Goal: Check status: Check status

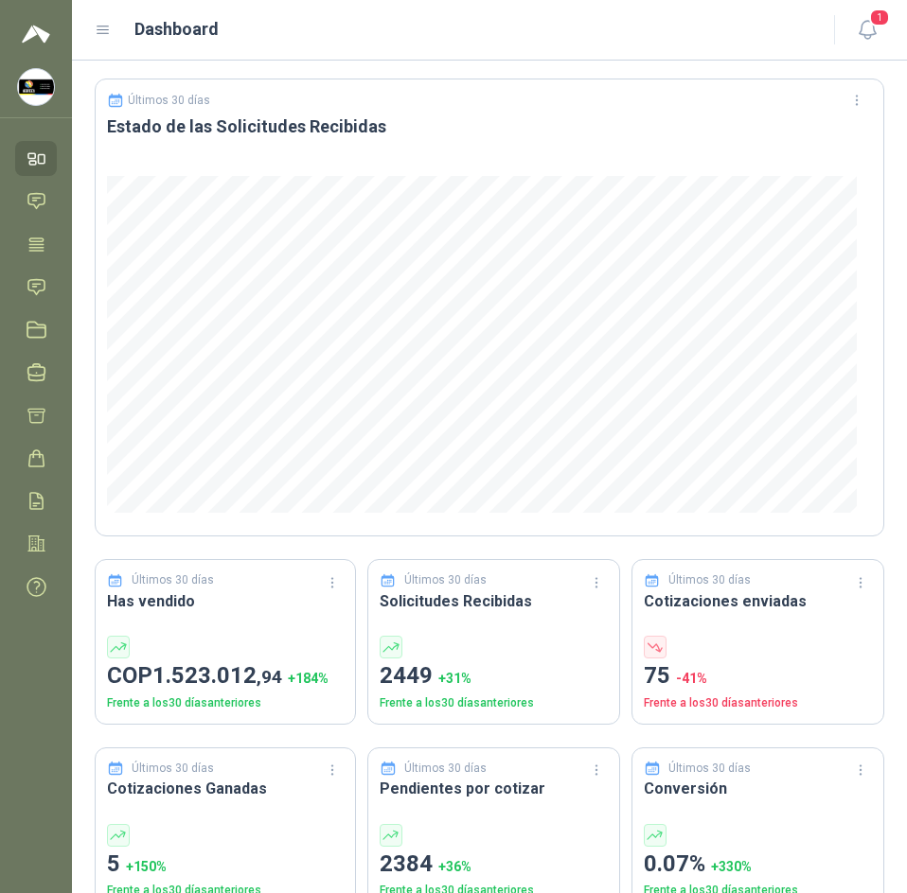
scroll to position [284, 0]
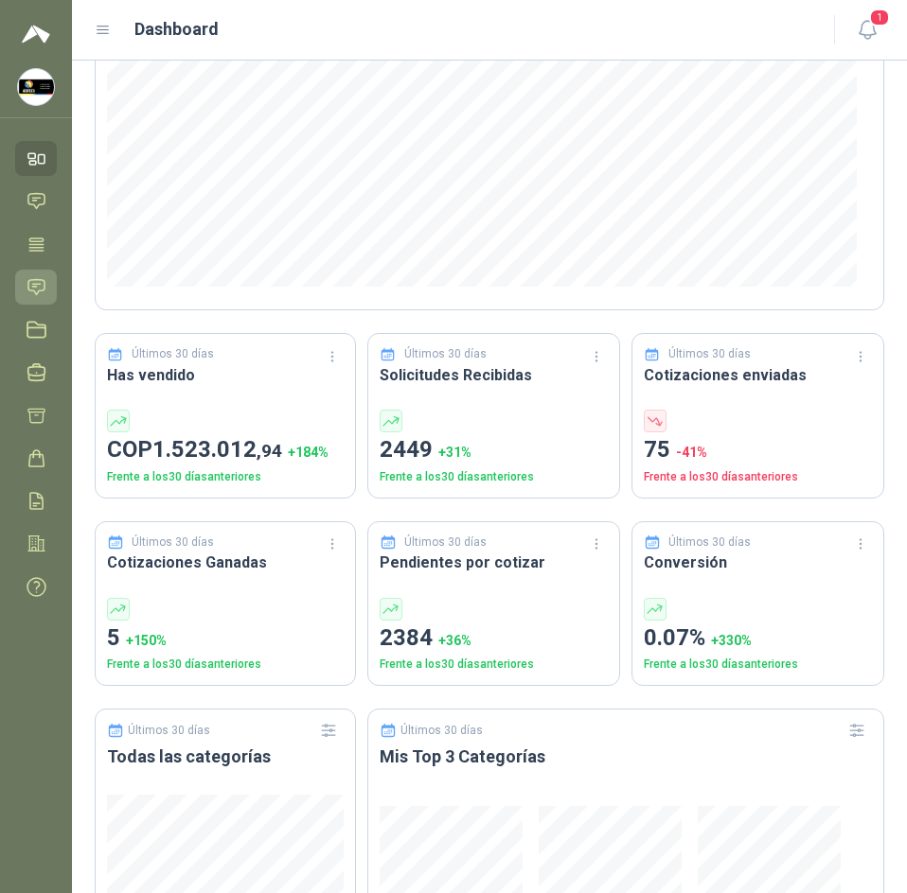
click at [43, 291] on icon at bounding box center [36, 286] width 16 height 15
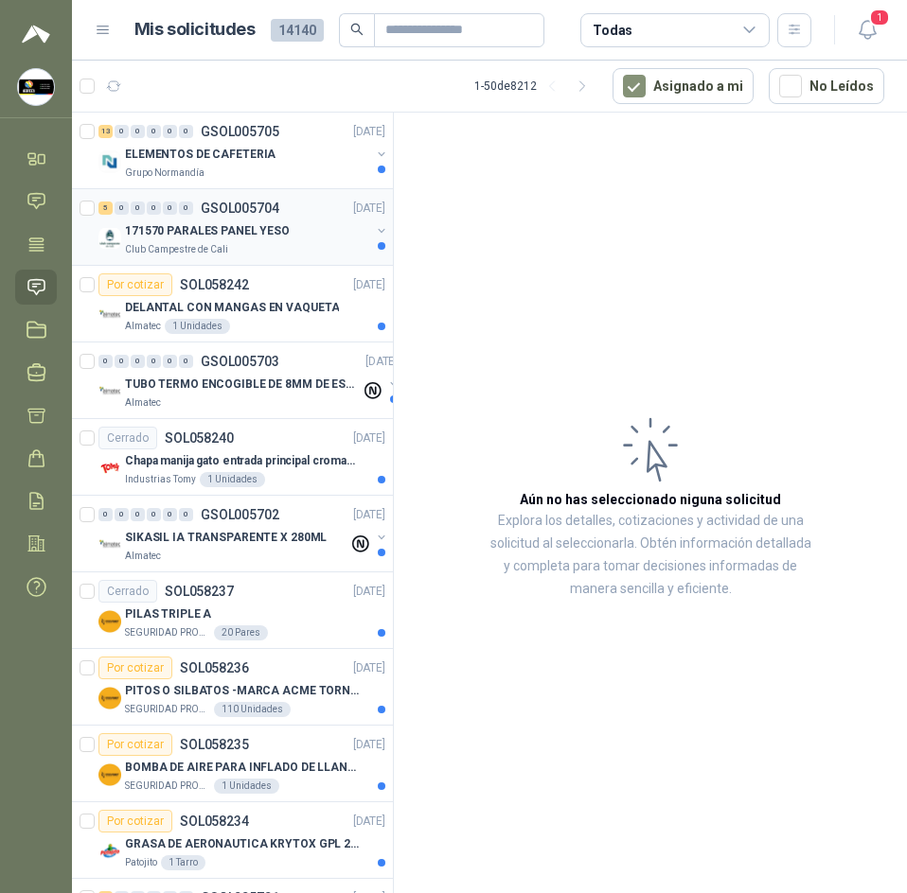
click at [333, 239] on div "171570 PARALES PANEL YESO" at bounding box center [247, 231] width 245 height 23
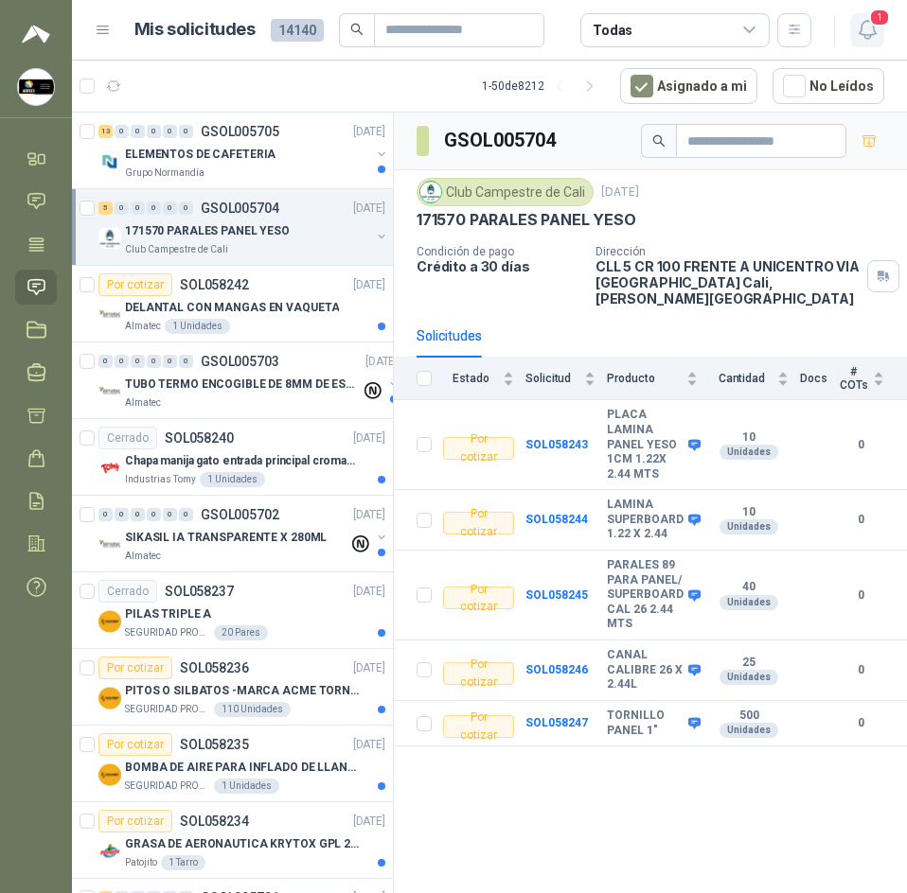
click at [876, 23] on span "1" at bounding box center [879, 18] width 21 height 18
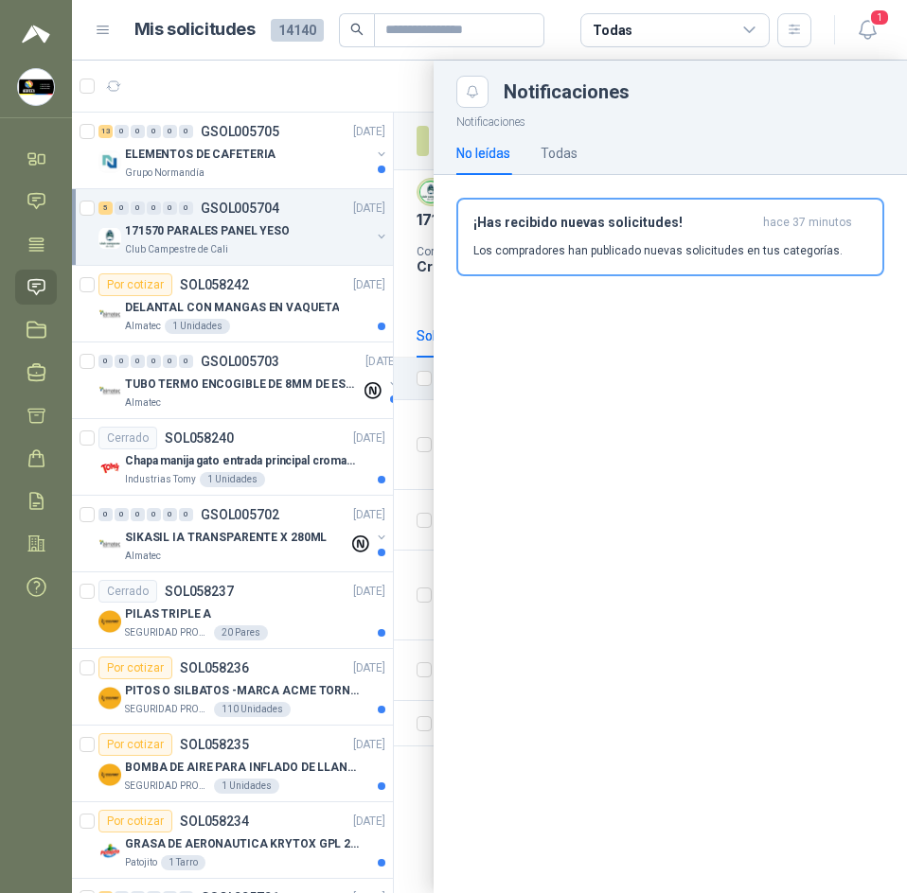
click at [396, 88] on div at bounding box center [489, 477] width 835 height 833
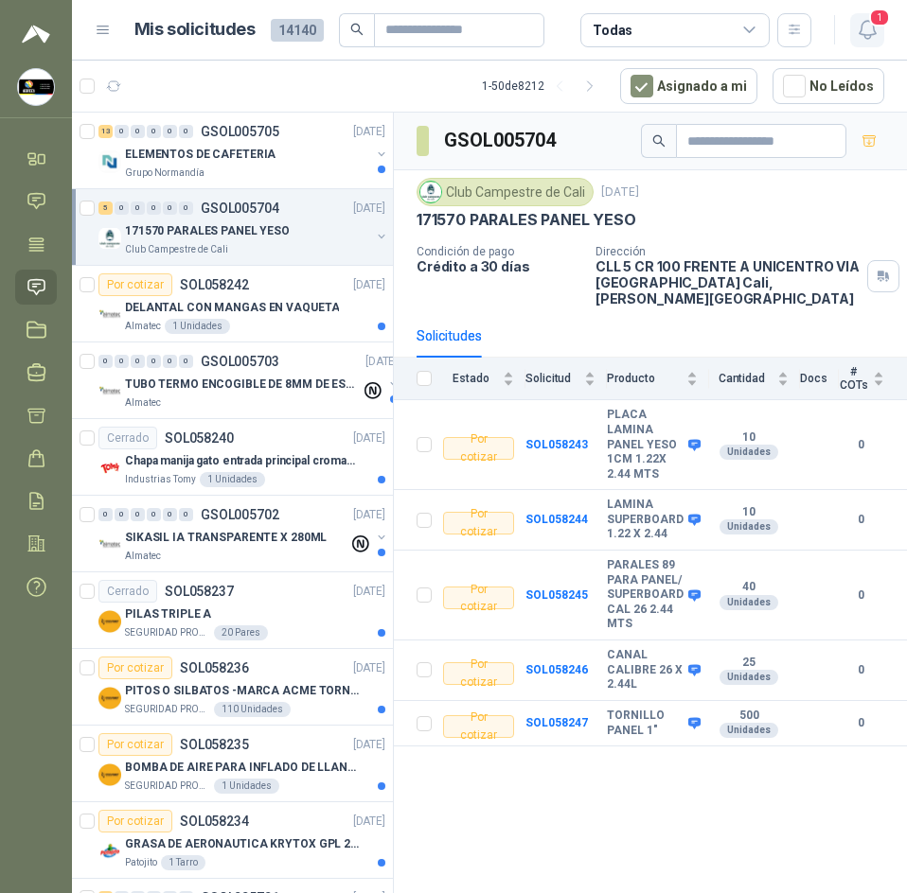
click at [870, 23] on span "1" at bounding box center [879, 18] width 21 height 18
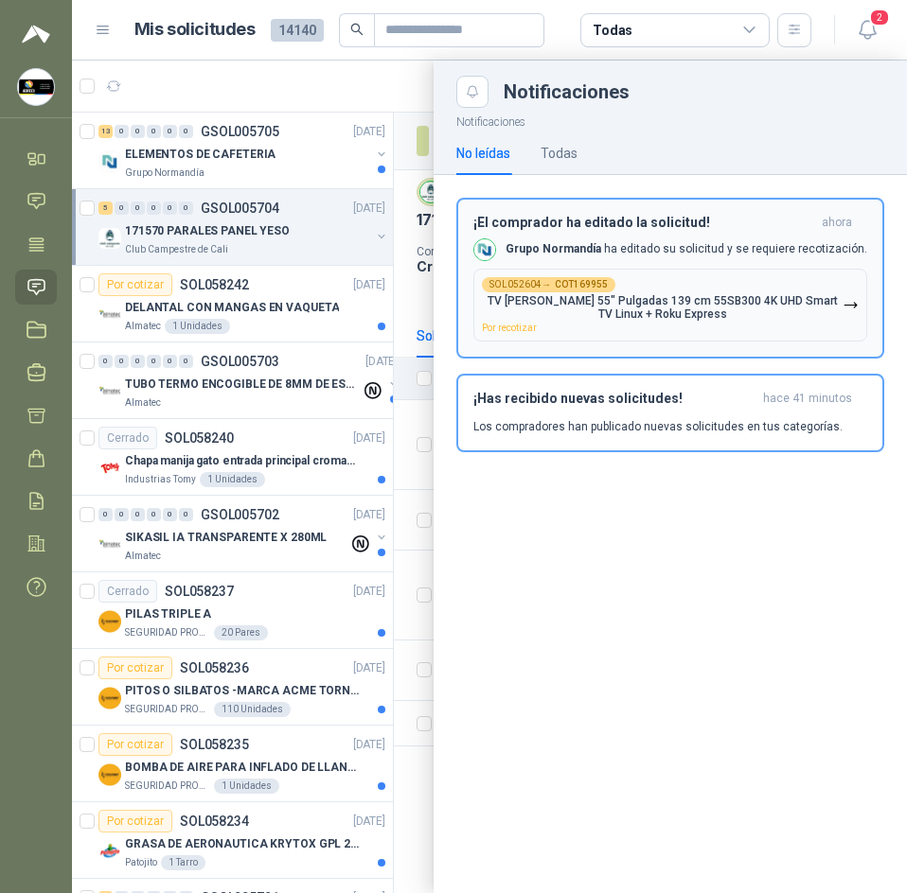
click at [711, 302] on p "TV KALLEY 55" Pulgadas 139 cm 55SB300 4K UHD Smart TV Linux + Roku Express" at bounding box center [662, 307] width 361 height 27
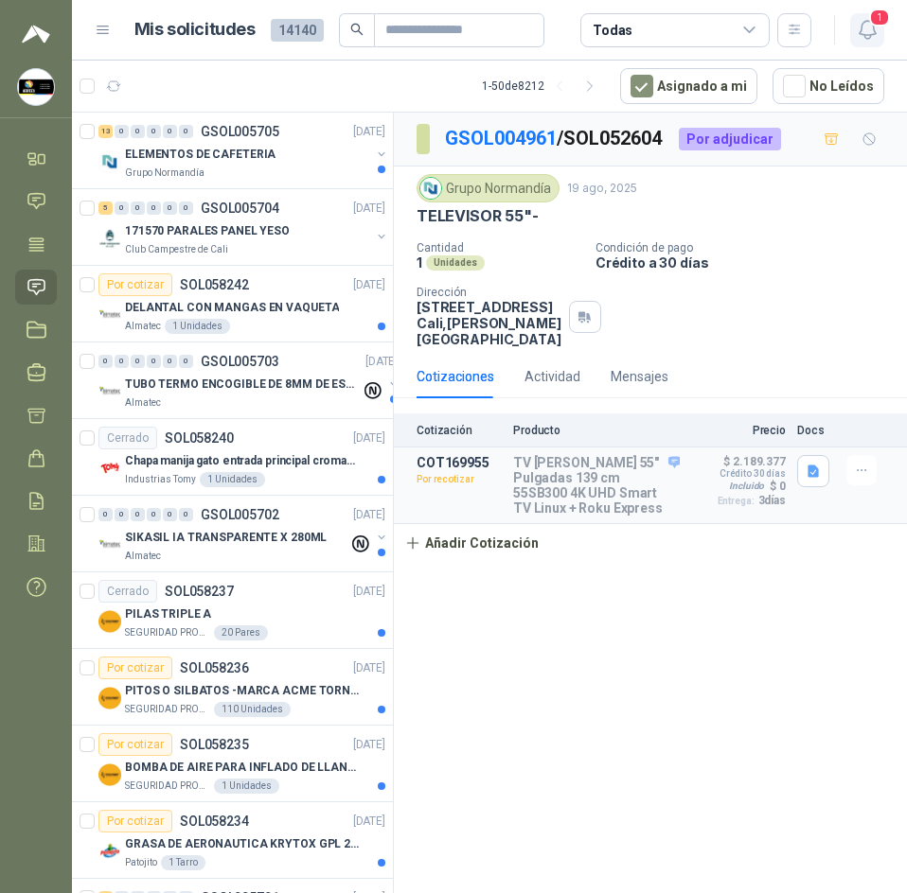
click at [867, 17] on button "1" at bounding box center [867, 30] width 34 height 34
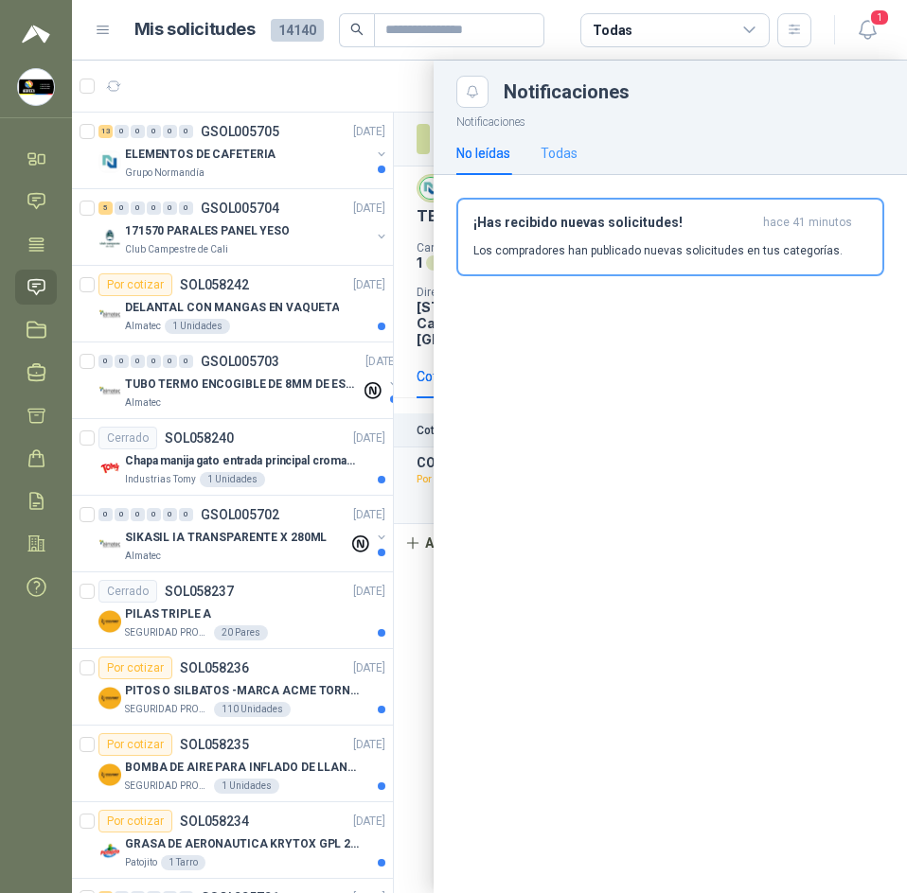
click at [575, 168] on div "Todas" at bounding box center [558, 154] width 37 height 44
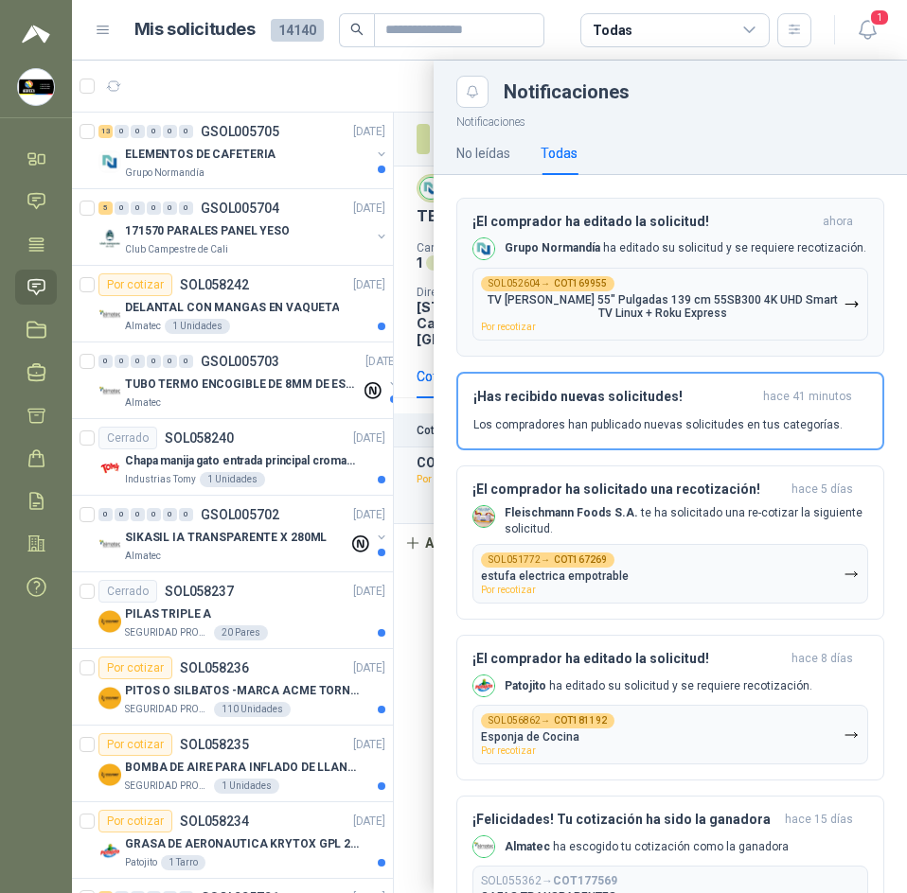
click at [796, 253] on p "Grupo Normandía ha editado su solicitud y se requiere recotización." at bounding box center [685, 248] width 362 height 16
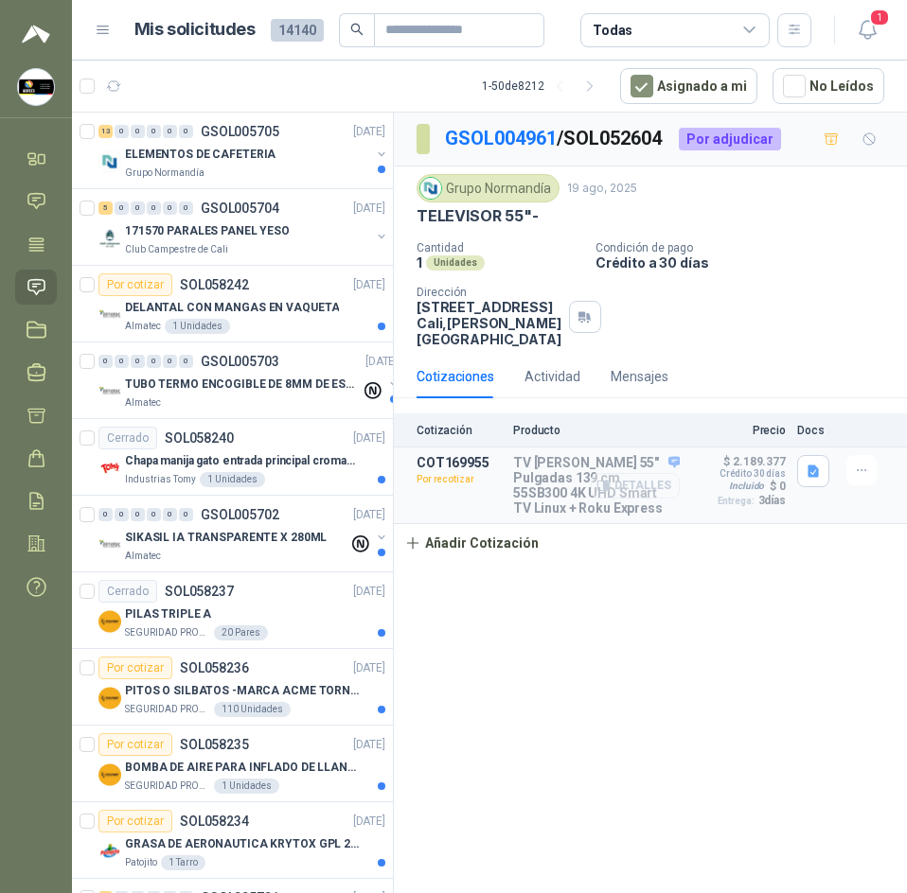
click at [648, 486] on button "Detalles" at bounding box center [635, 486] width 89 height 26
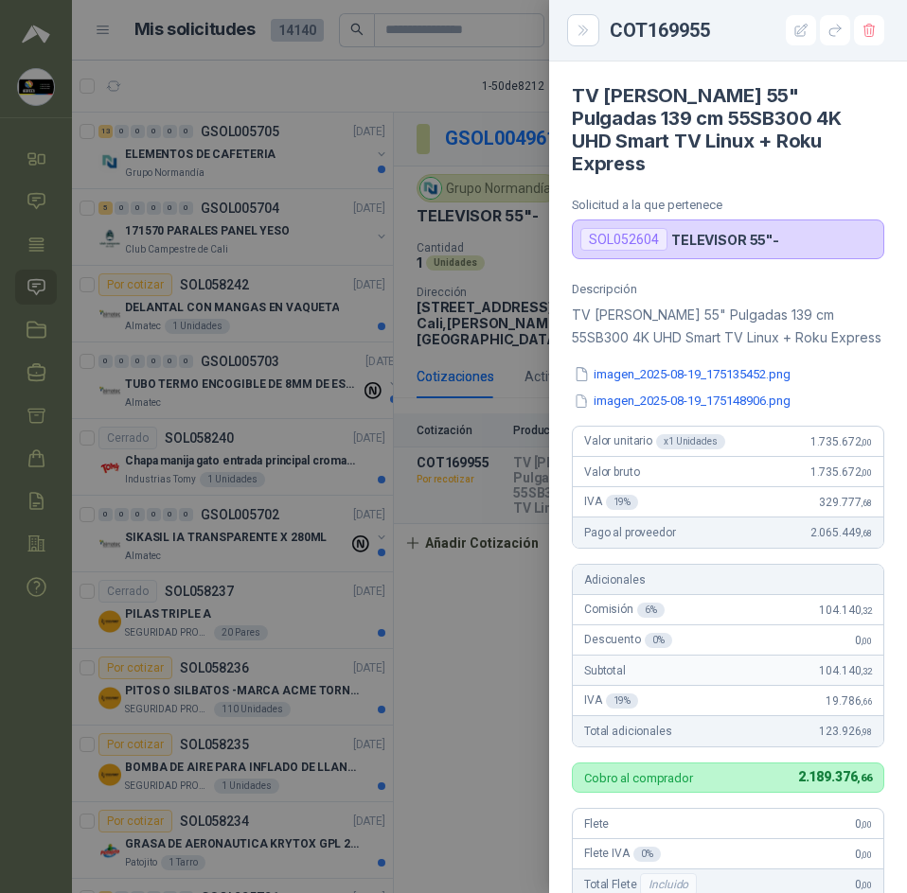
click at [496, 320] on div at bounding box center [453, 446] width 907 height 893
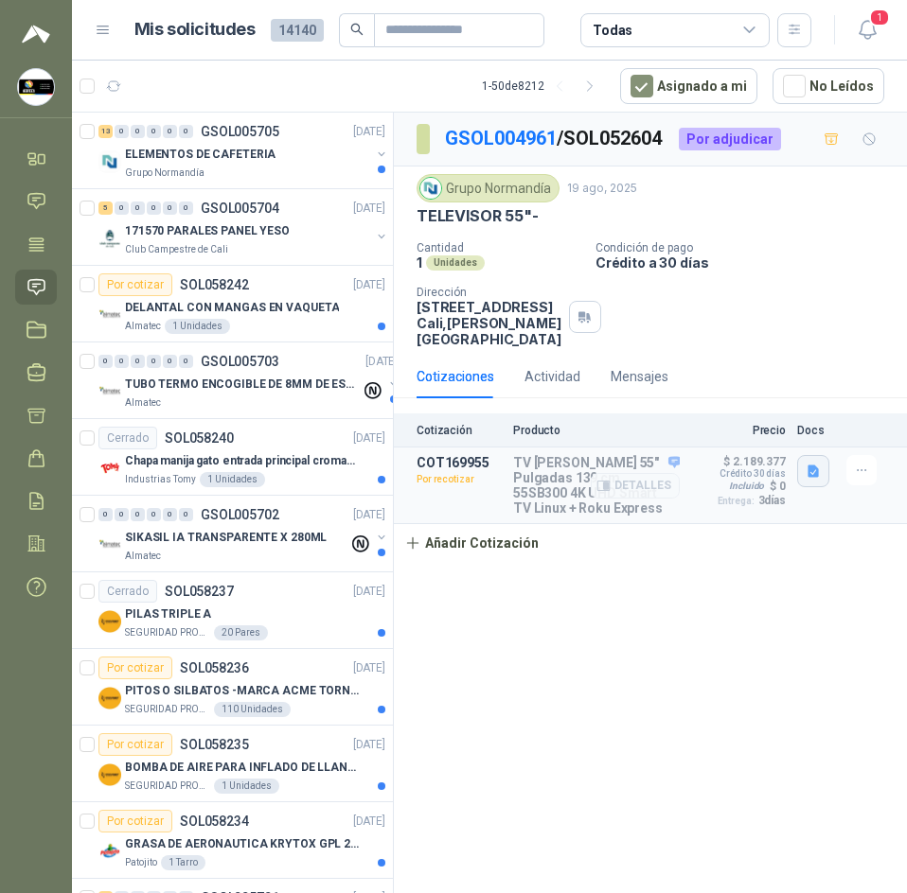
click at [823, 473] on button "button" at bounding box center [813, 471] width 32 height 32
click at [758, 426] on button "imagen_2025-08-19_175148906.png" at bounding box center [706, 430] width 221 height 20
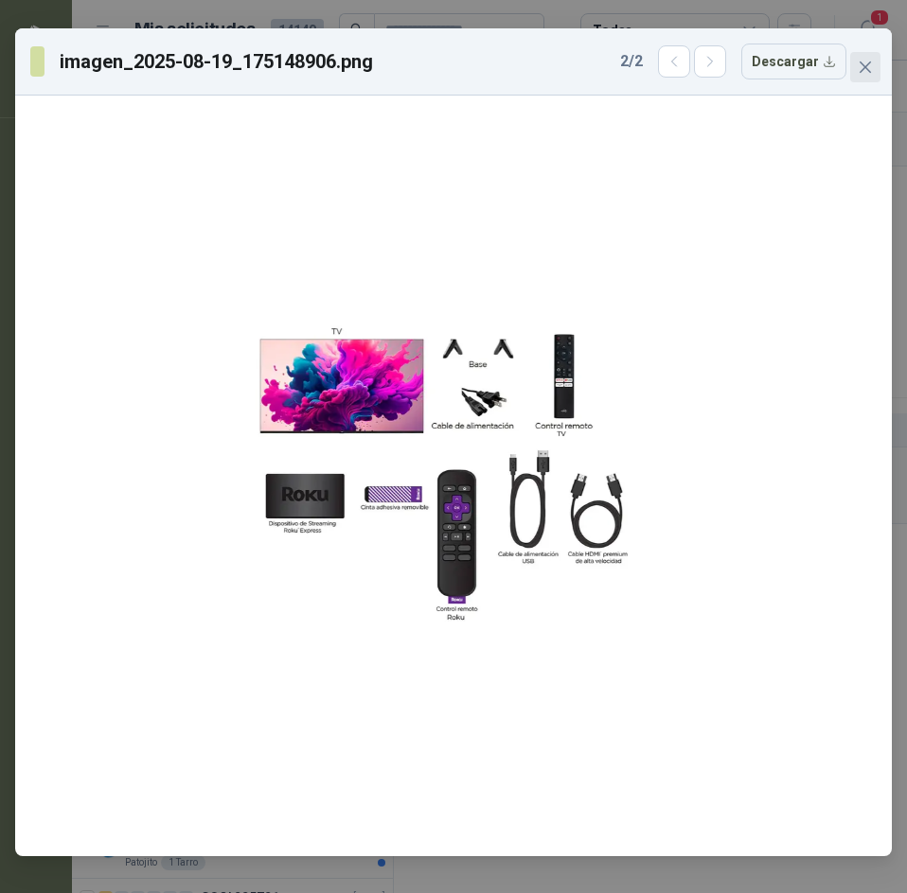
click at [868, 57] on button "Close" at bounding box center [865, 67] width 30 height 30
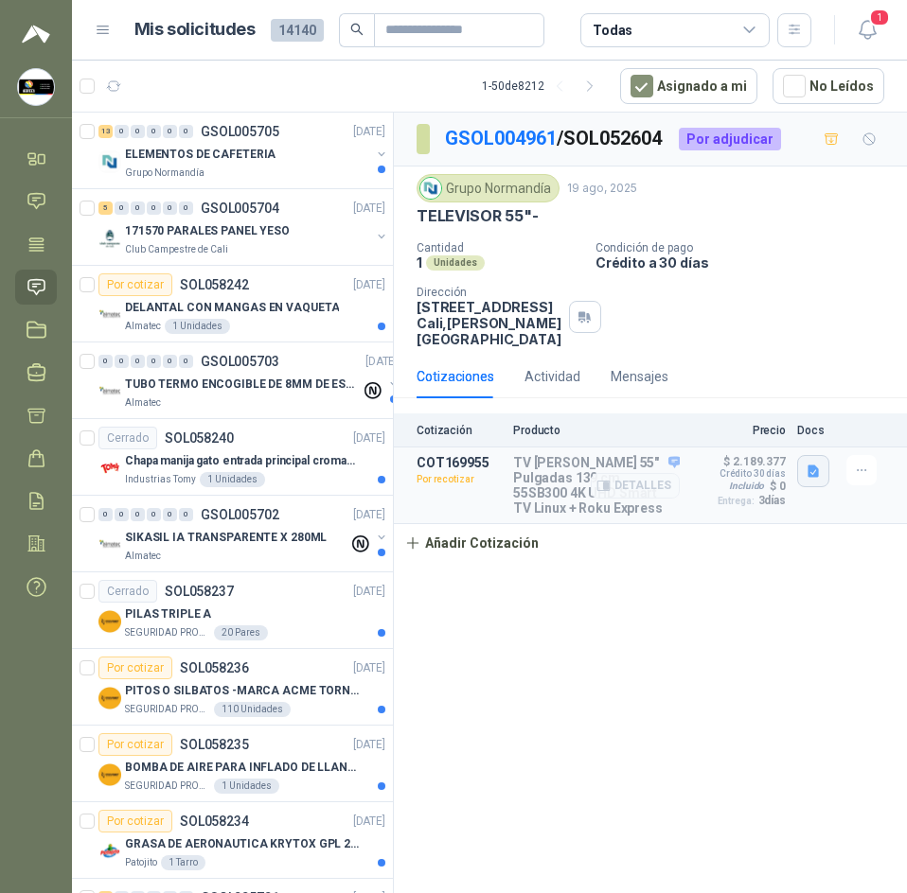
click at [811, 475] on icon "button" at bounding box center [812, 472] width 11 height 12
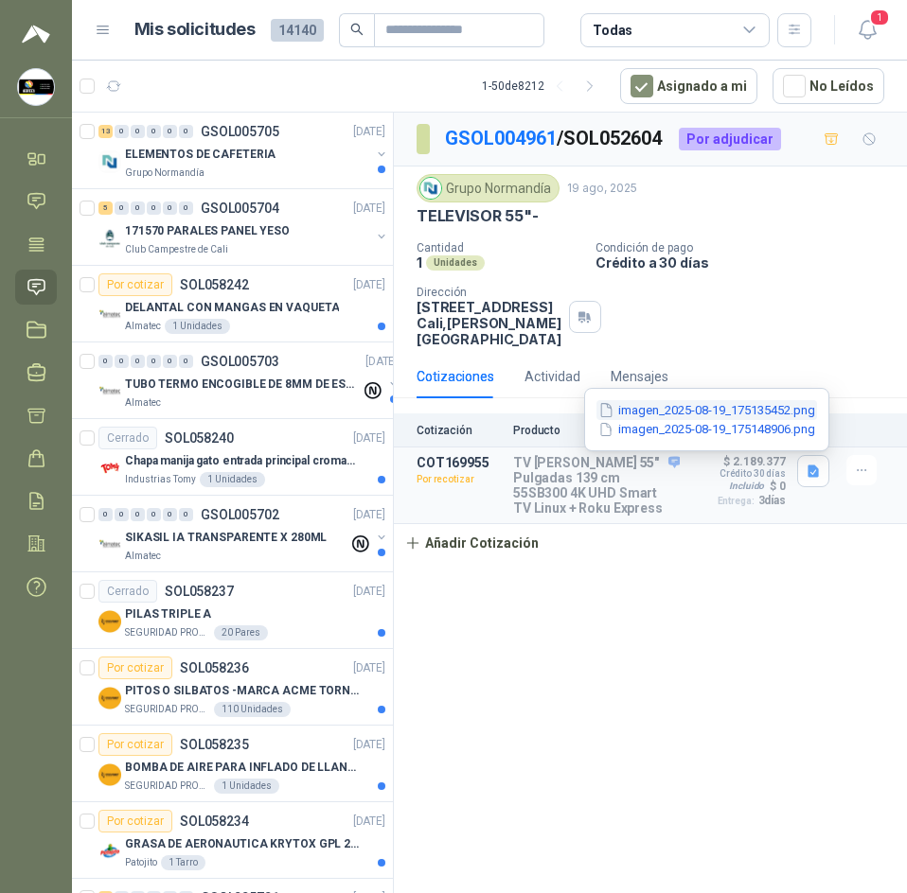
click at [744, 404] on button "imagen_2025-08-19_175135452.png" at bounding box center [706, 410] width 221 height 20
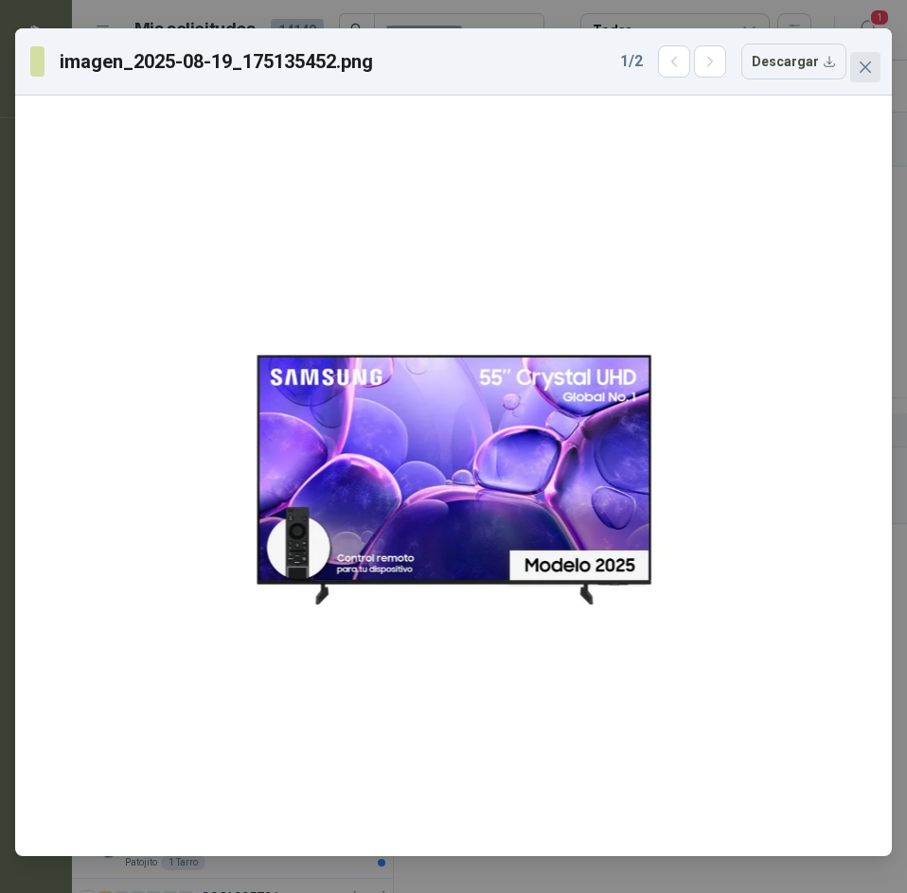
click at [862, 54] on button "Close" at bounding box center [865, 67] width 30 height 30
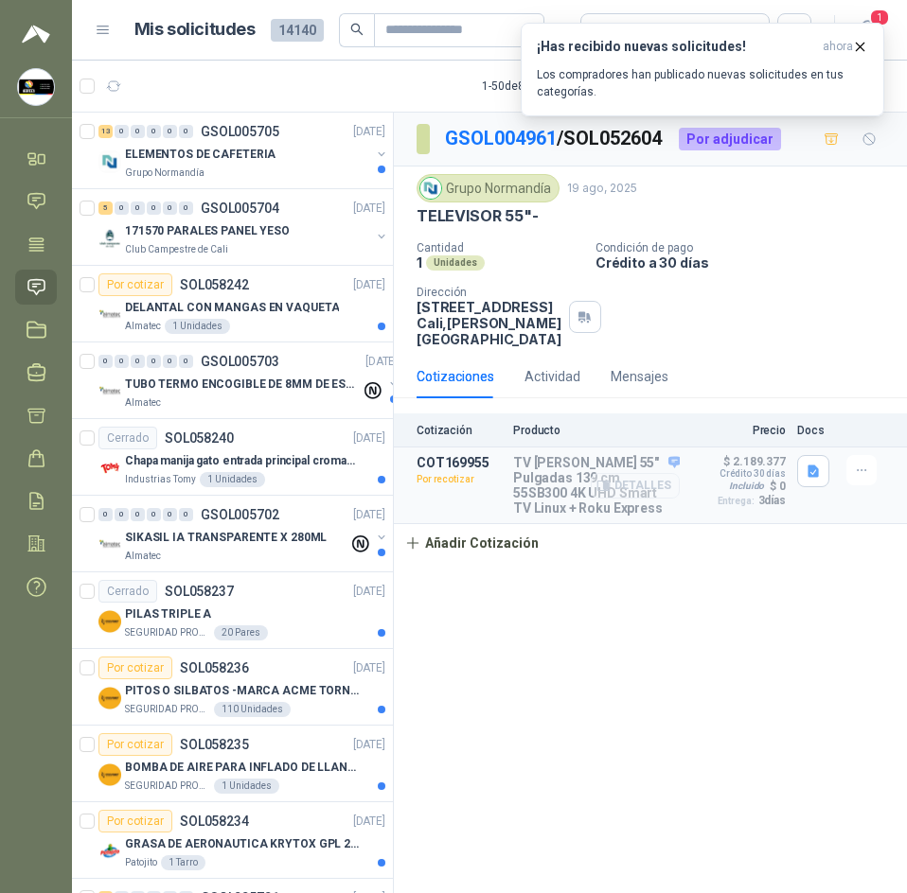
click at [625, 483] on button "Detalles" at bounding box center [635, 486] width 89 height 26
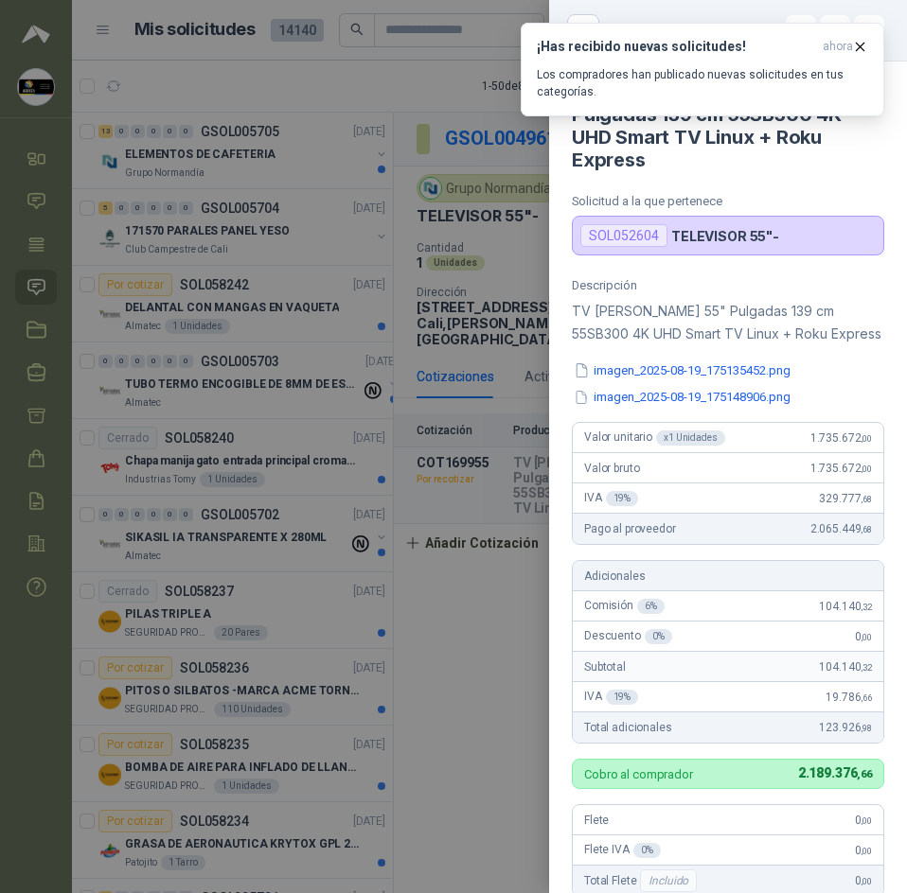
scroll to position [0, 0]
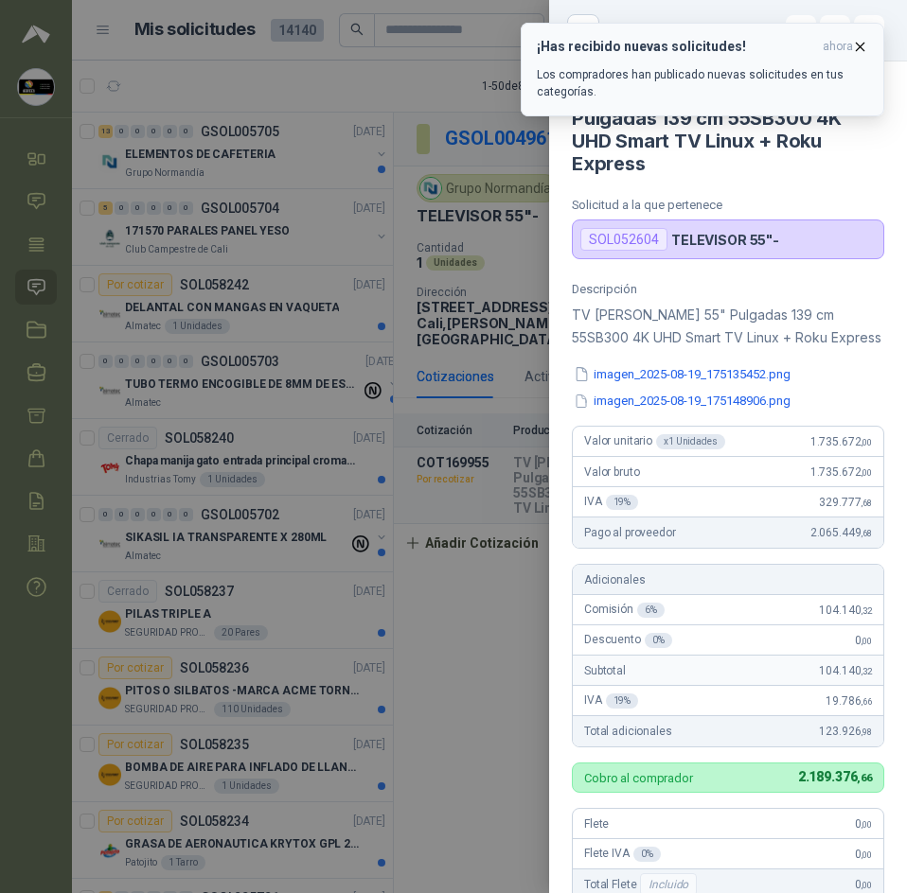
click at [844, 44] on span "ahora" at bounding box center [838, 47] width 30 height 16
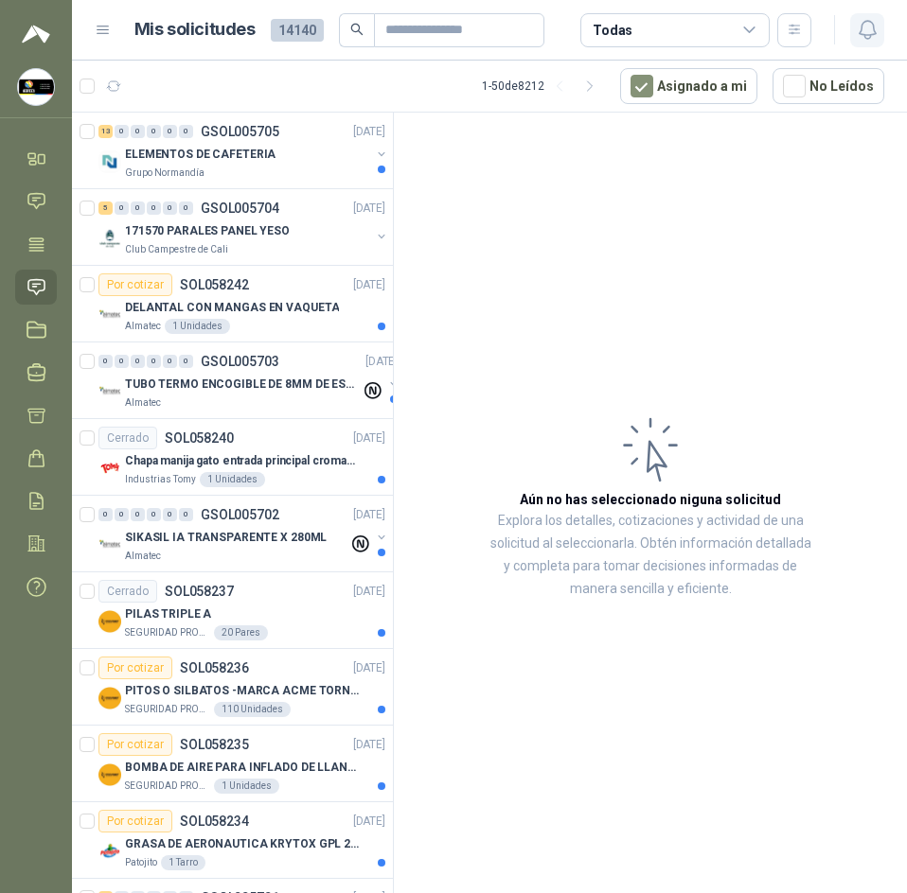
click at [870, 46] on button "button" at bounding box center [867, 30] width 34 height 34
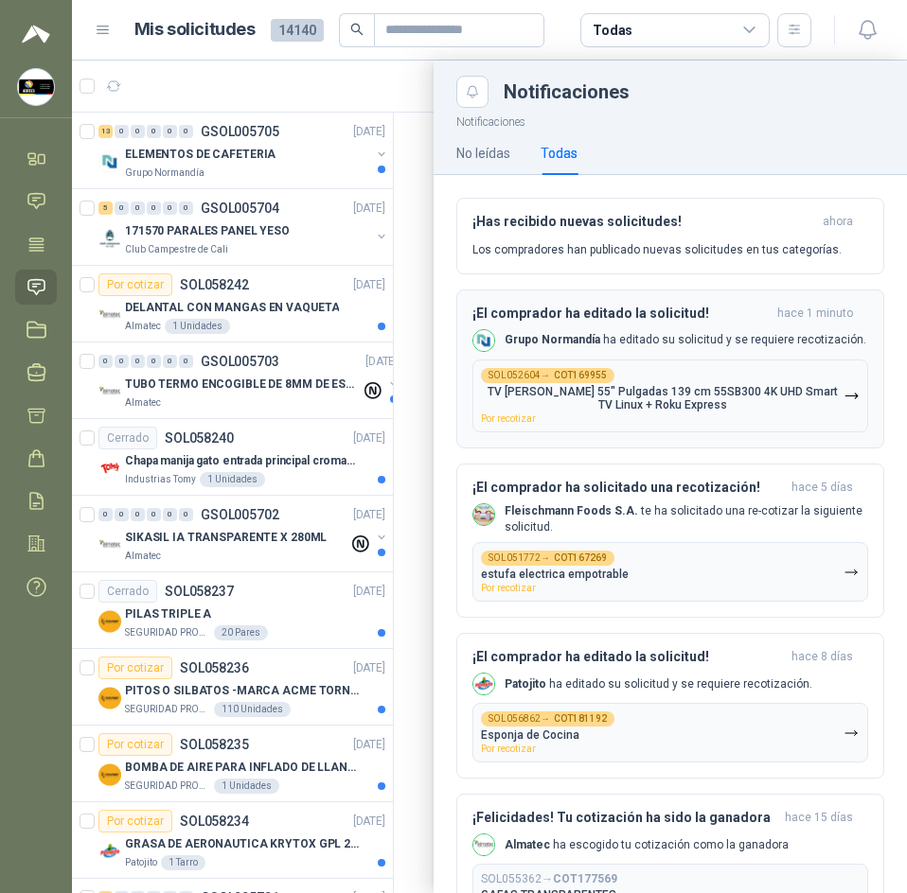
click at [679, 409] on p "TV KALLEY 55" Pulgadas 139 cm 55SB300 4K UHD Smart TV Linux + Roku Express" at bounding box center [662, 398] width 363 height 27
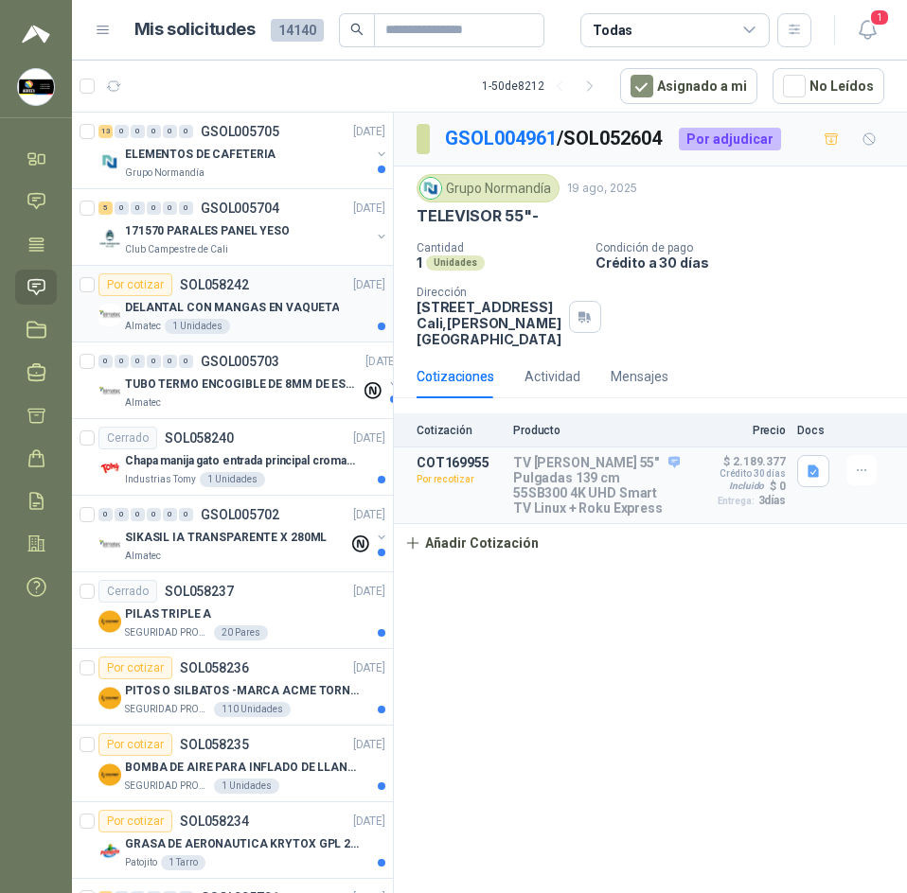
click at [255, 329] on div "Almatec 1 Unidades" at bounding box center [255, 326] width 260 height 15
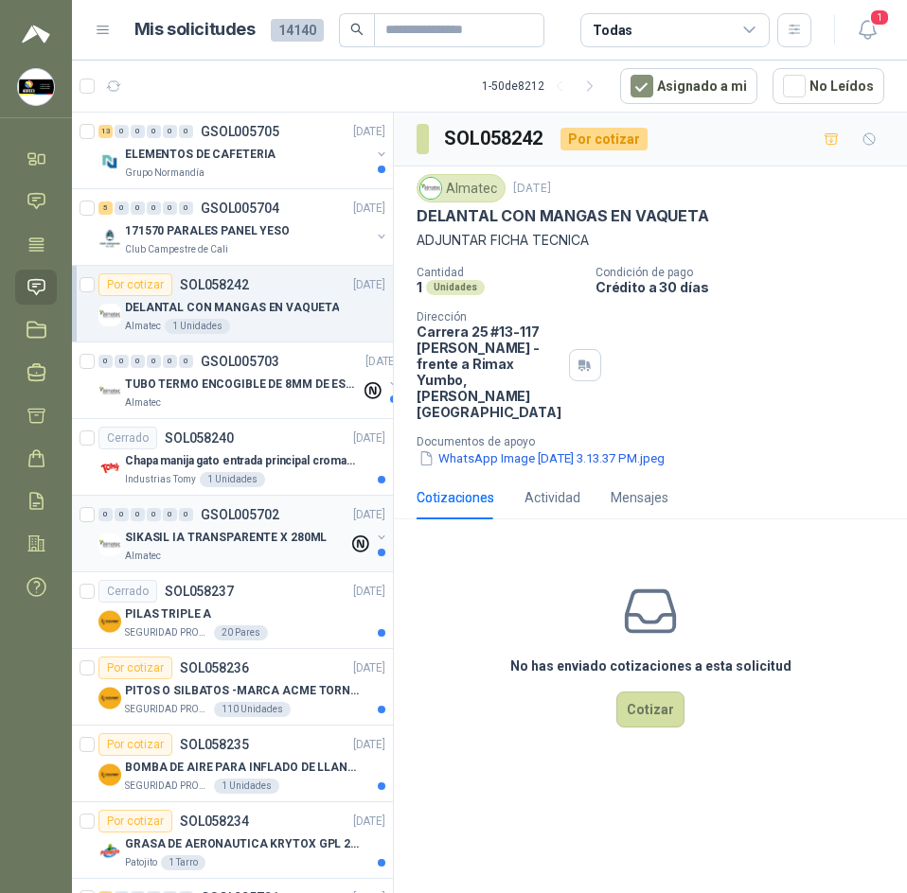
click at [299, 553] on div "Almatec" at bounding box center [236, 556] width 223 height 15
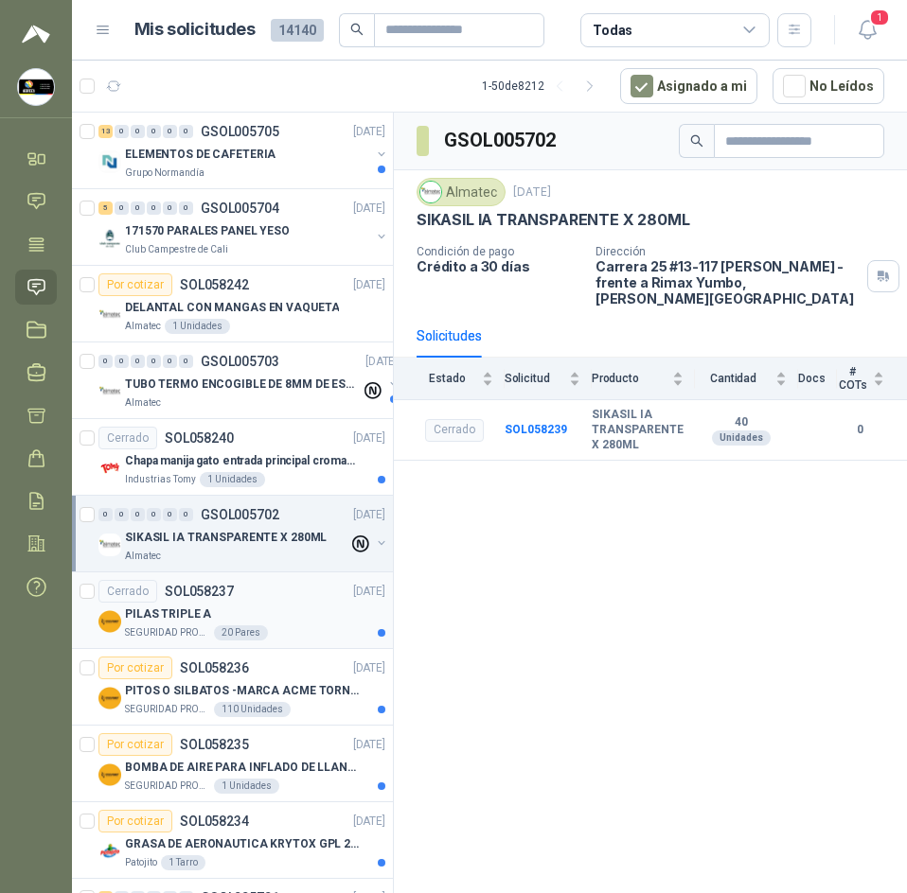
click at [316, 610] on div "PILAS TRIPLE A" at bounding box center [255, 614] width 260 height 23
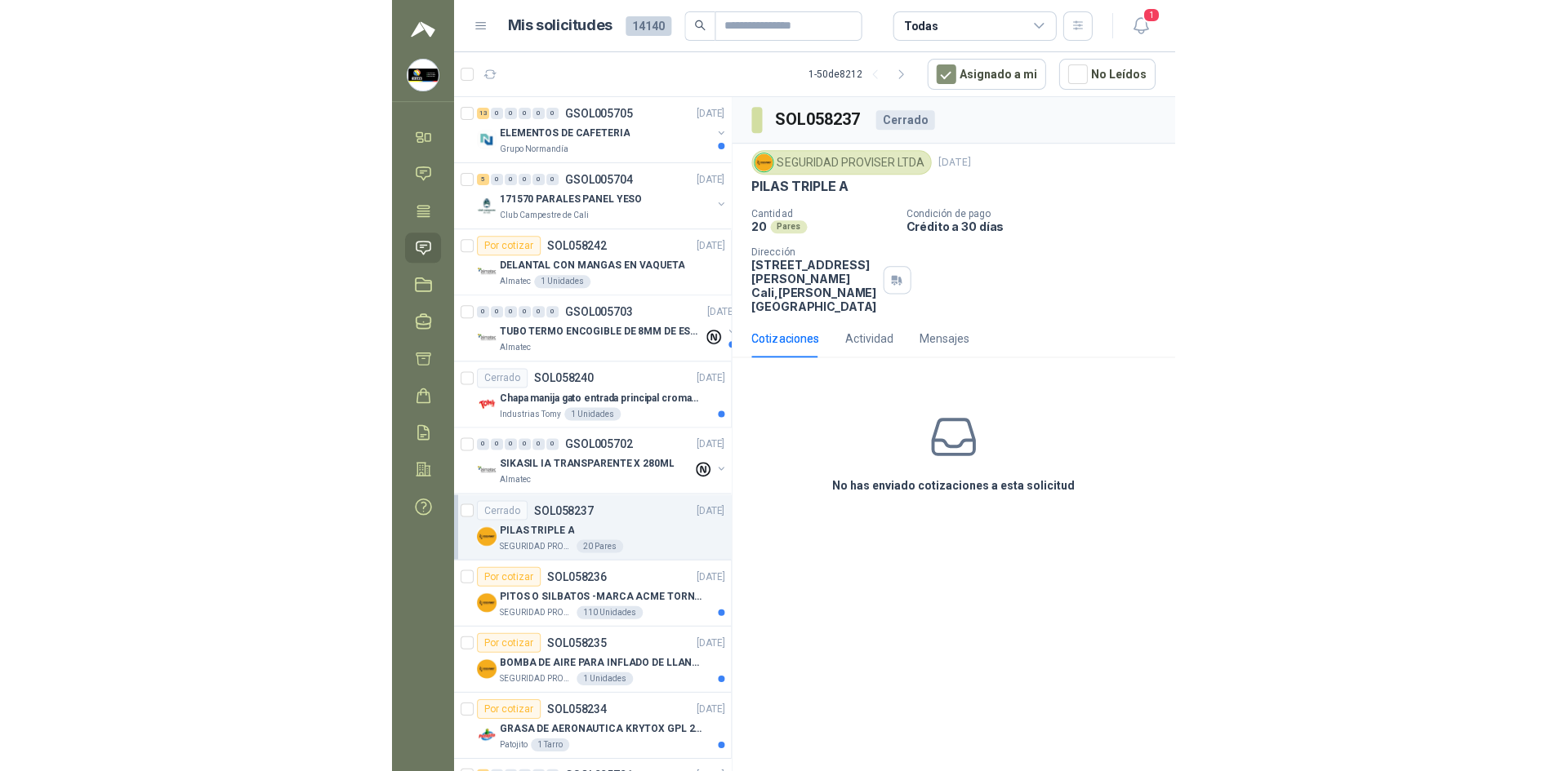
scroll to position [82, 0]
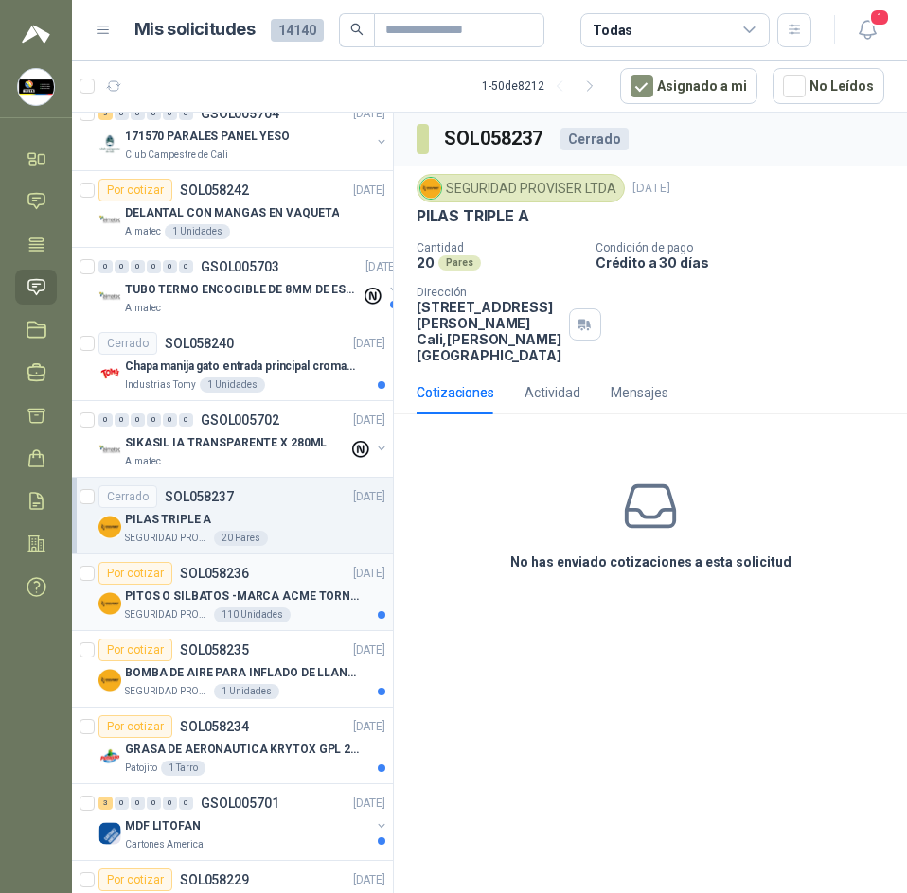
click at [324, 598] on p "PITOS O SILBATOS -MARCA ACME TORNADO 635" at bounding box center [243, 597] width 236 height 18
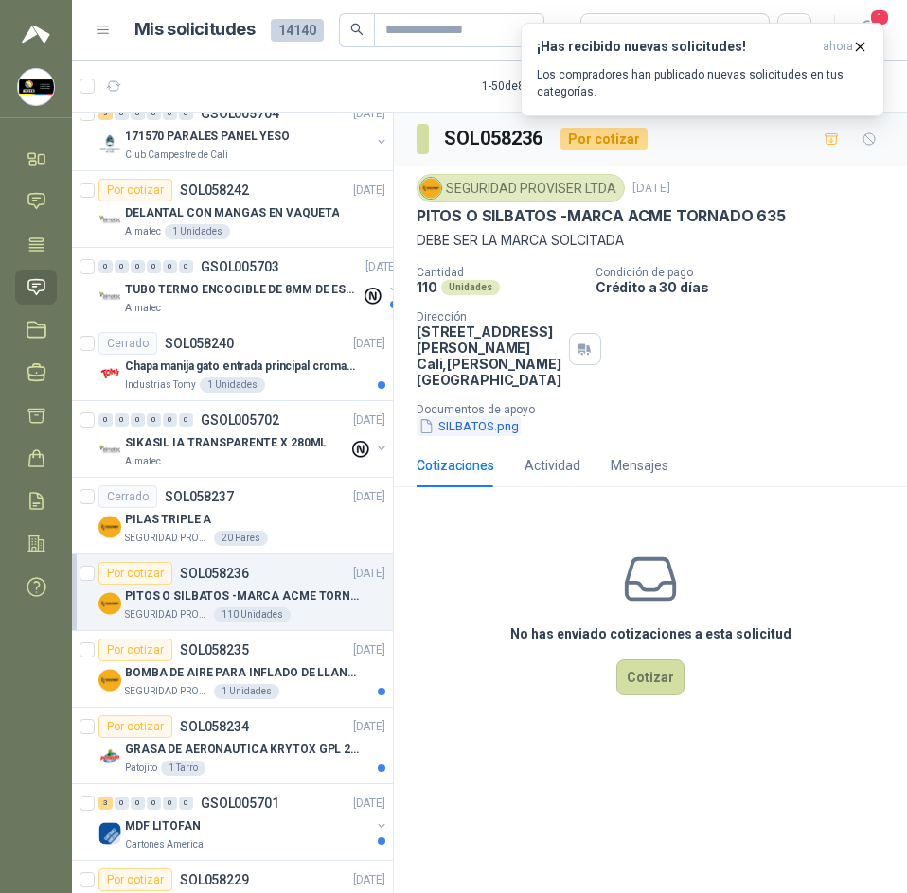
click at [500, 436] on button "SILBATOS.png" at bounding box center [468, 426] width 104 height 20
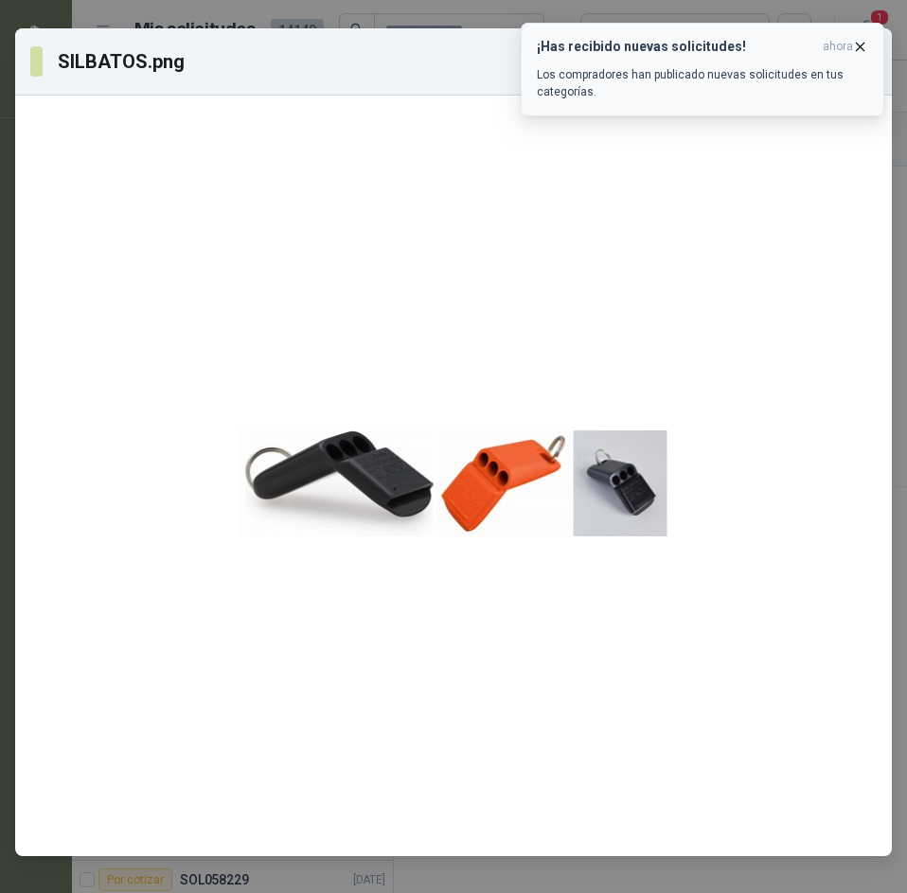
click at [853, 46] on icon "button" at bounding box center [860, 47] width 16 height 16
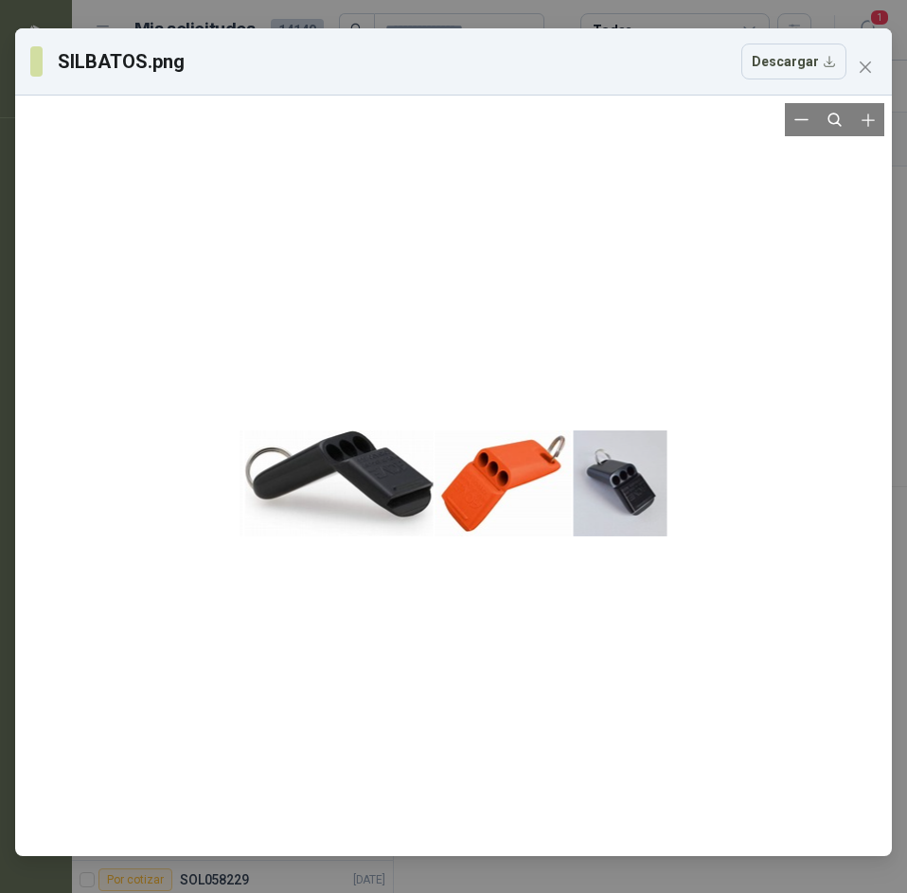
drag, startPoint x: 361, startPoint y: 433, endPoint x: 283, endPoint y: 454, distance: 80.4
click at [283, 454] on div at bounding box center [453, 476] width 427 height 746
drag, startPoint x: 284, startPoint y: 451, endPoint x: 805, endPoint y: 56, distance: 654.6
click at [805, 56] on button "Descargar" at bounding box center [793, 62] width 105 height 36
drag, startPoint x: 858, startPoint y: 68, endPoint x: 842, endPoint y: 75, distance: 17.4
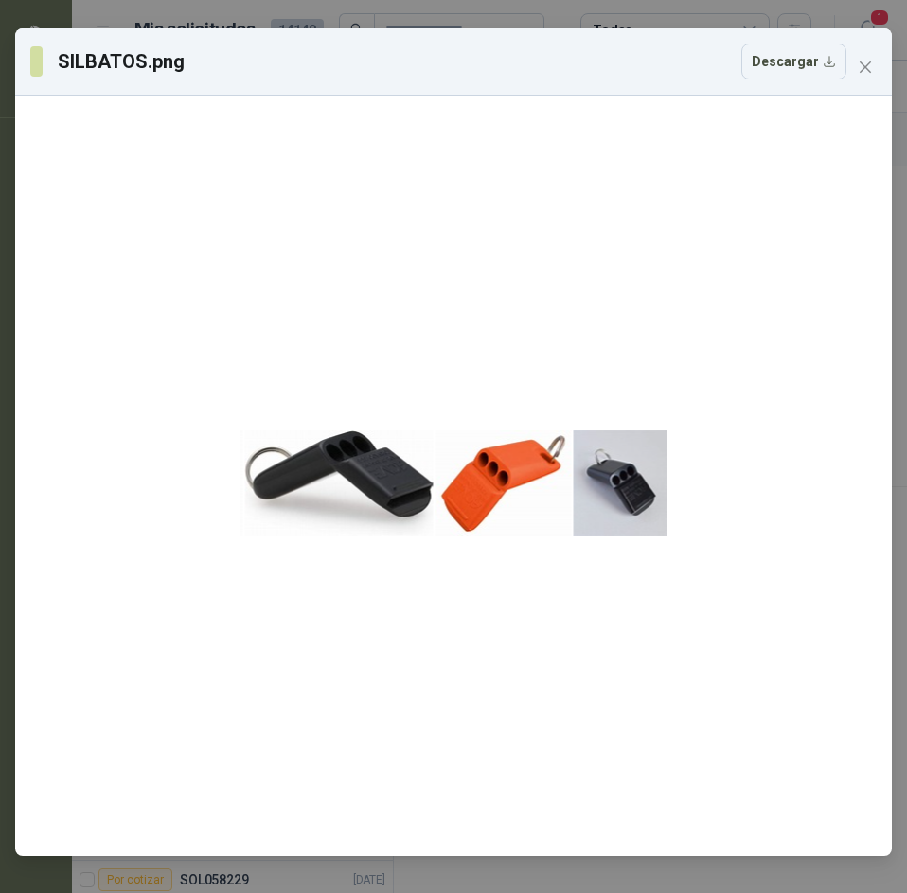
click at [856, 70] on span "Close" at bounding box center [865, 67] width 30 height 15
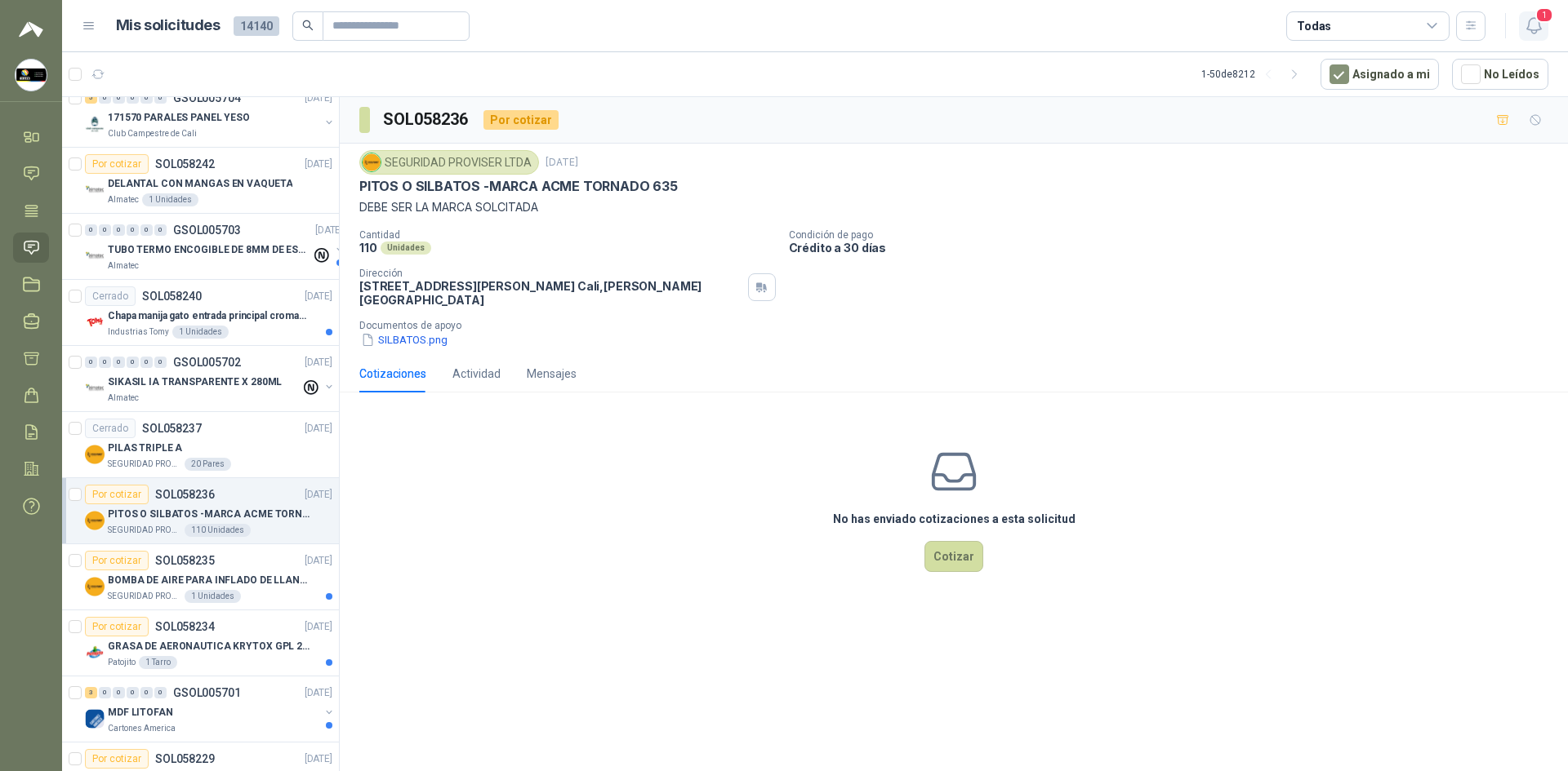
click at [782, 16] on icon "button" at bounding box center [1534, 26] width 21 height 21
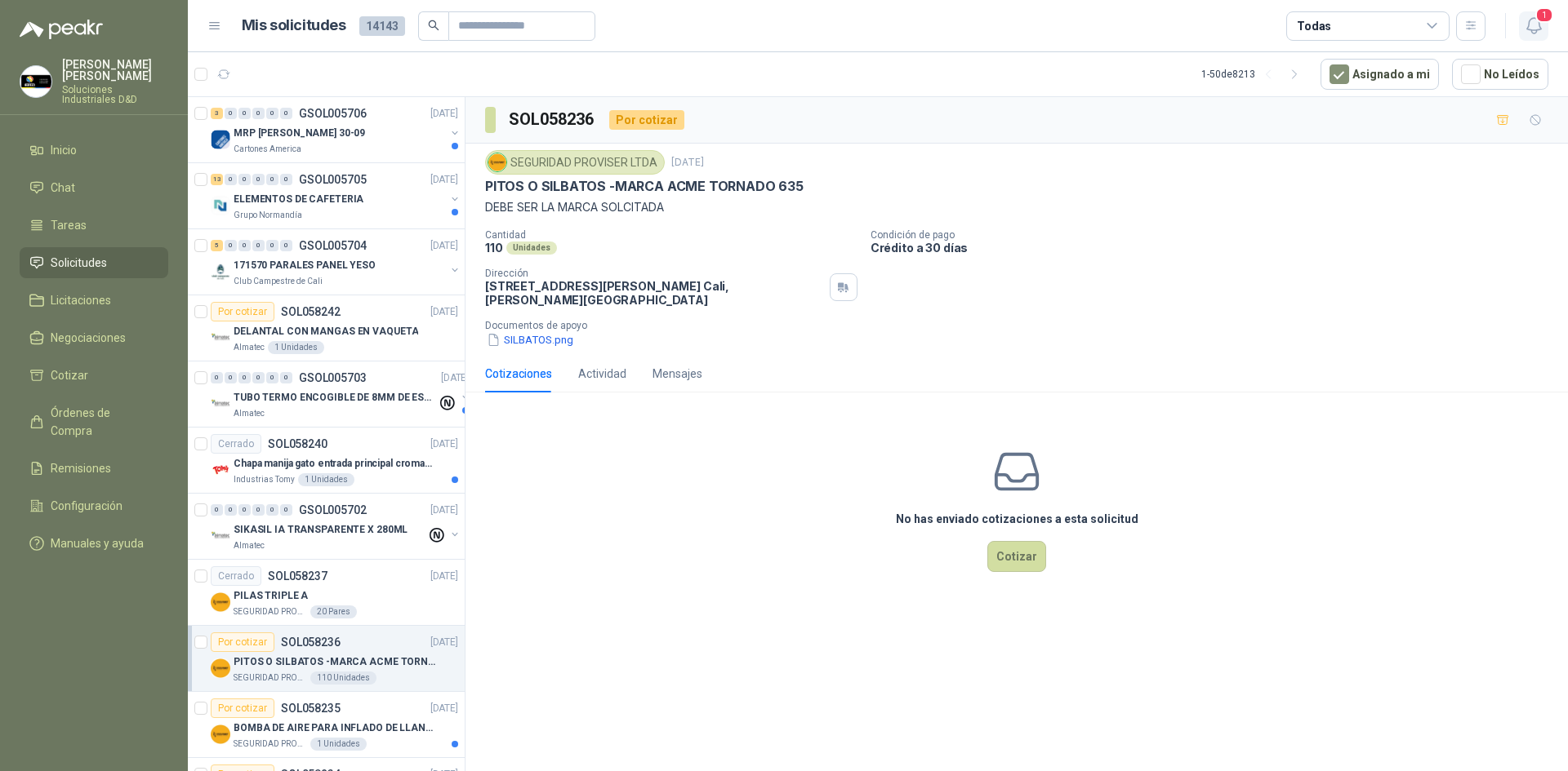
click at [1544, 29] on icon "button" at bounding box center [1534, 26] width 21 height 21
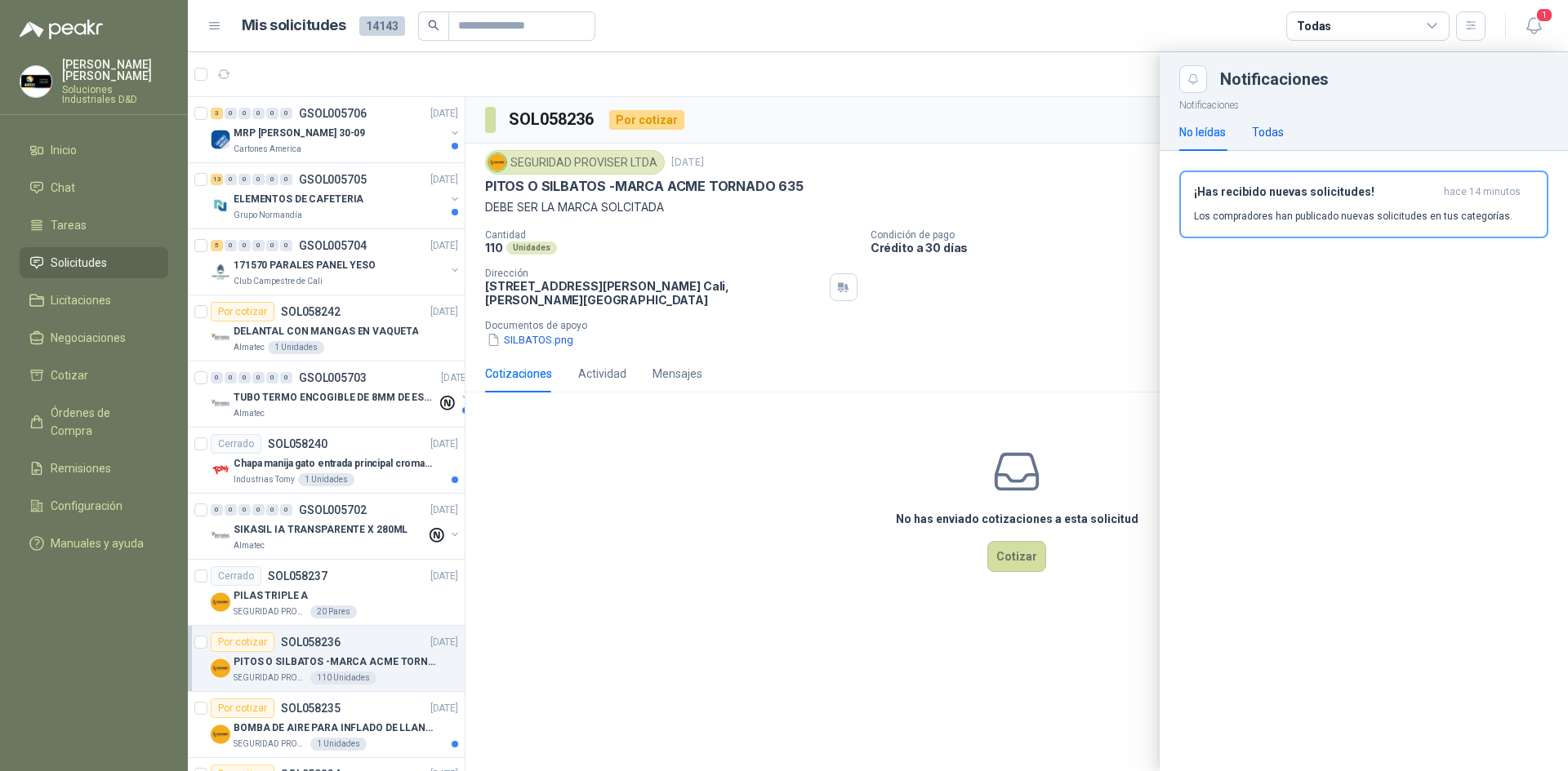
click at [1281, 135] on div "Todas" at bounding box center [1268, 132] width 32 height 18
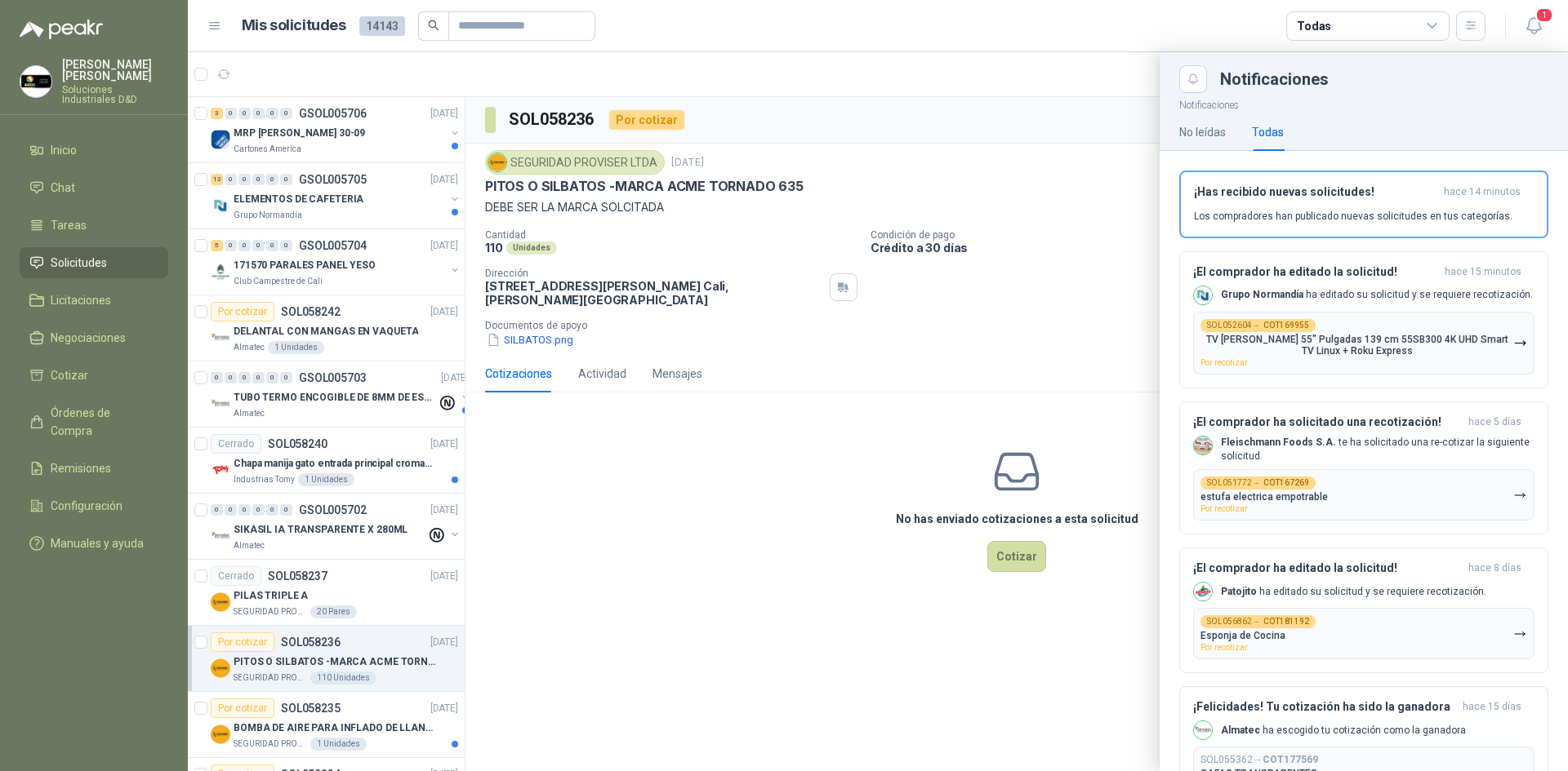
click at [791, 74] on div at bounding box center [878, 412] width 1381 height 719
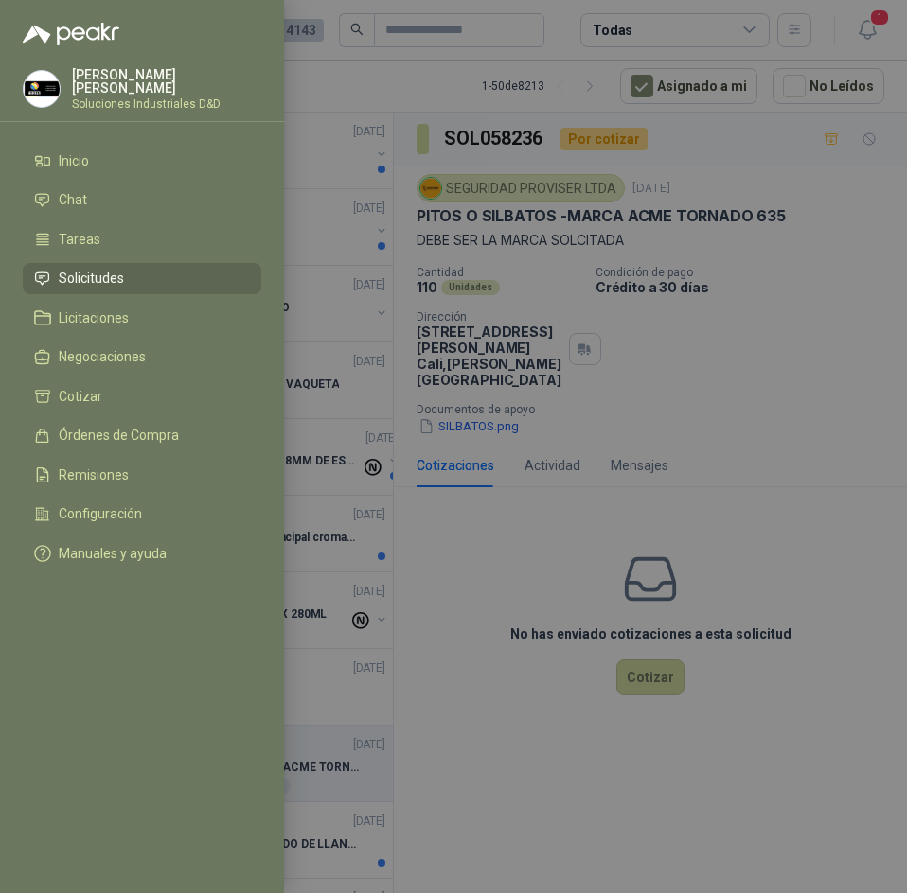
click at [610, 112] on div at bounding box center [453, 446] width 907 height 893
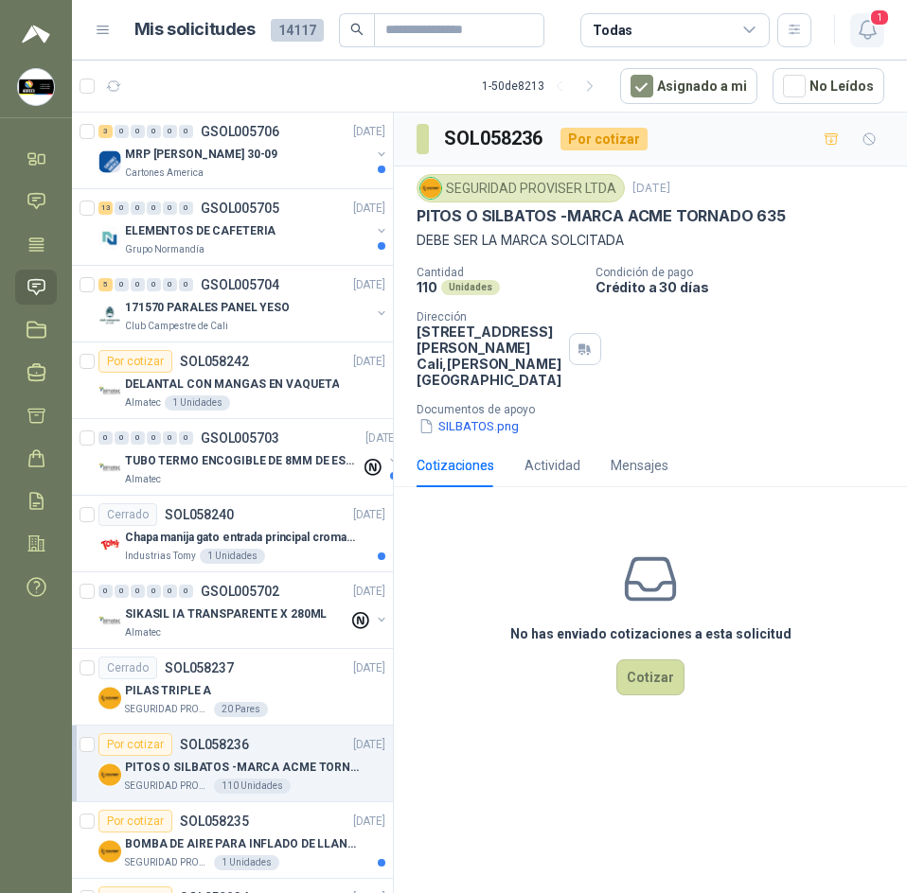
click at [863, 30] on icon "button" at bounding box center [868, 30] width 24 height 24
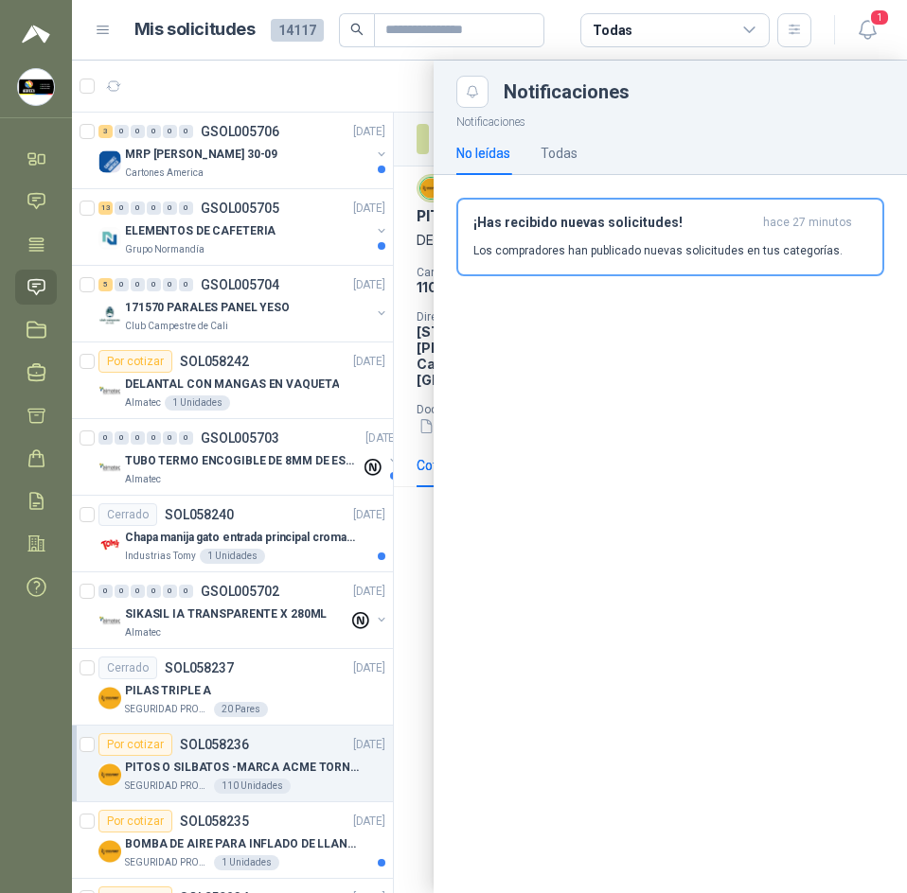
click at [338, 85] on div at bounding box center [489, 477] width 835 height 833
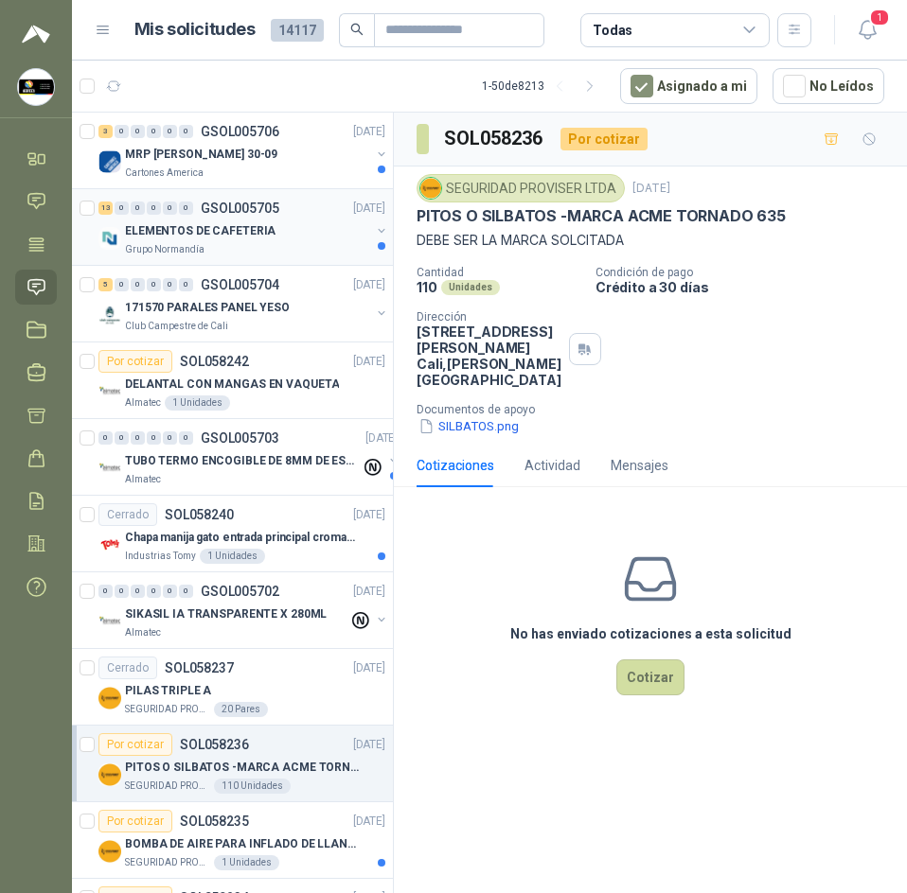
click at [273, 215] on p "GSOL005705" at bounding box center [240, 208] width 79 height 13
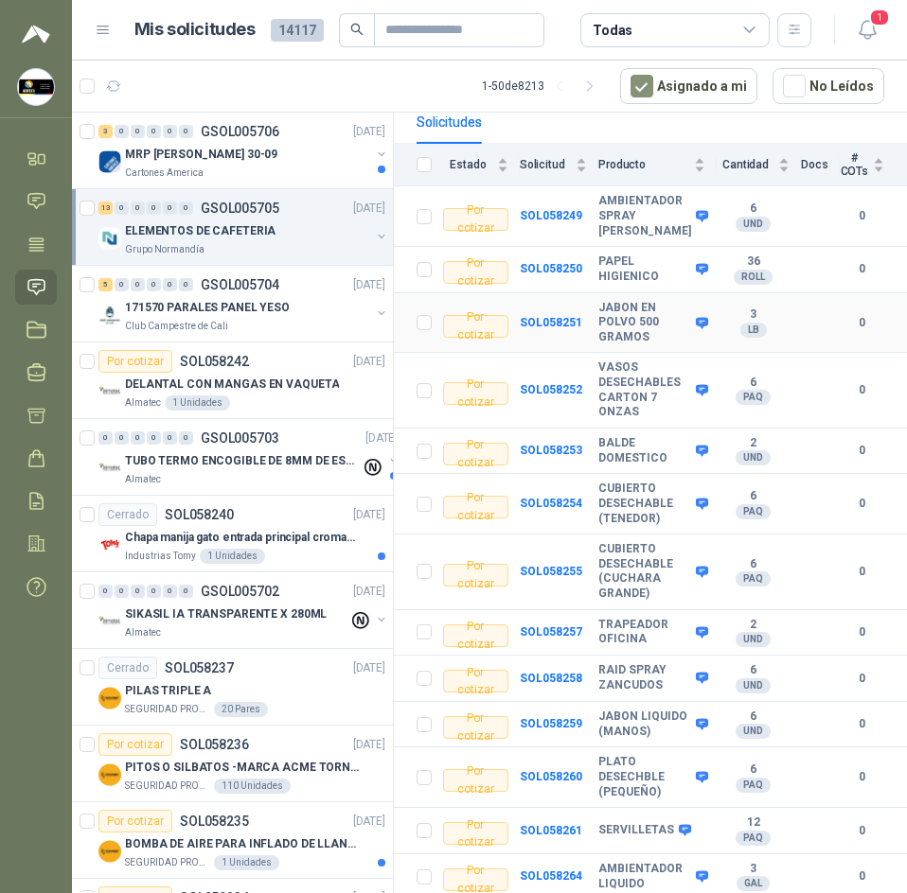
scroll to position [213, 0]
click at [148, 126] on div "0" at bounding box center [154, 131] width 14 height 13
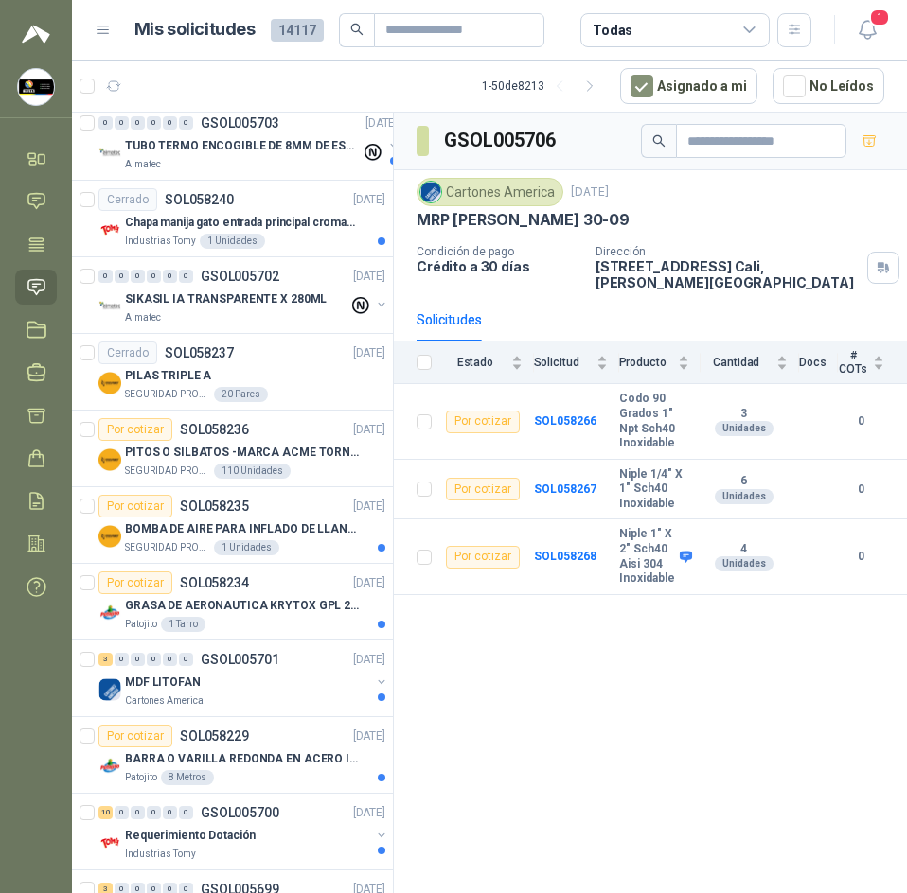
scroll to position [473, 0]
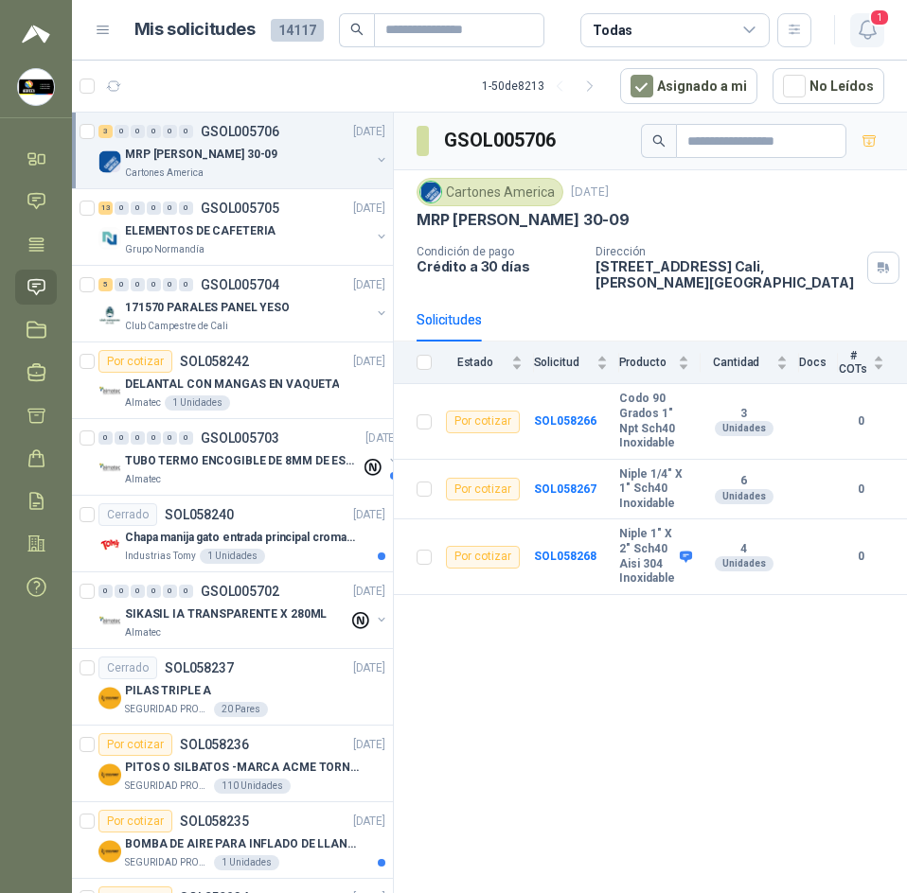
click at [876, 34] on icon "button" at bounding box center [868, 30] width 24 height 24
